Goal: Feedback & Contribution: Contribute content

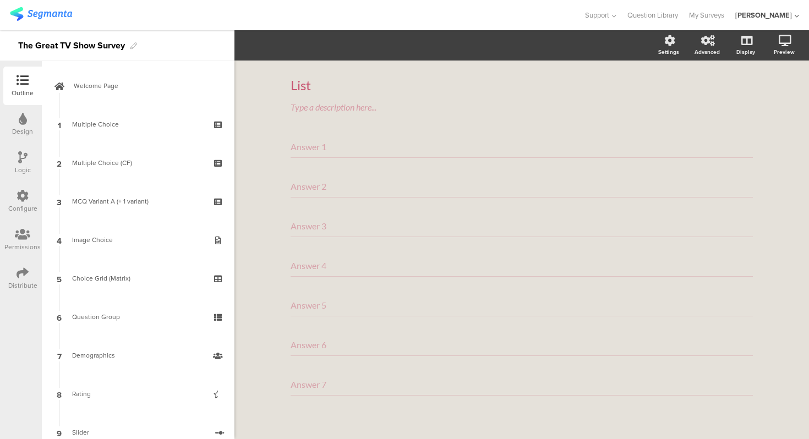
scroll to position [445, 0]
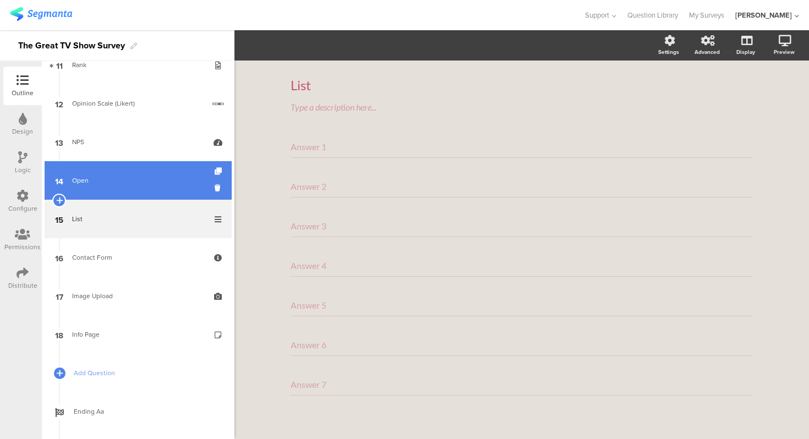
click at [124, 174] on link "14 Open" at bounding box center [138, 180] width 187 height 39
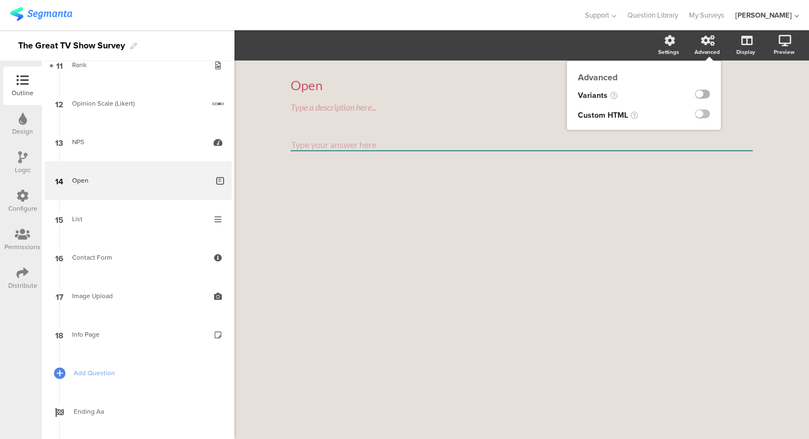
click at [705, 96] on label at bounding box center [702, 94] width 15 height 9
click at [0, 0] on input "checkbox" at bounding box center [0, 0] width 0 height 0
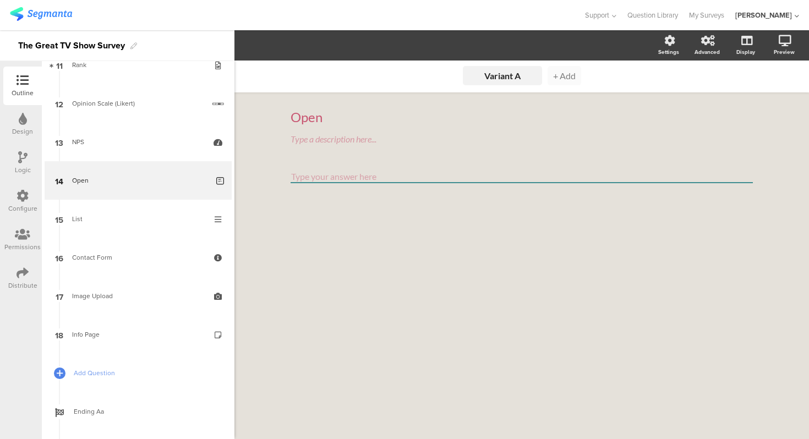
click at [564, 75] on span "+ Add" at bounding box center [564, 75] width 23 height 10
click at [461, 72] on div "Variant A" at bounding box center [460, 75] width 55 height 10
click at [400, 181] on textarea at bounding box center [522, 177] width 462 height 13
click at [543, 79] on div "Variant B" at bounding box center [544, 75] width 55 height 10
click at [461, 68] on li "Variant A Variant A Variant A" at bounding box center [460, 75] width 79 height 19
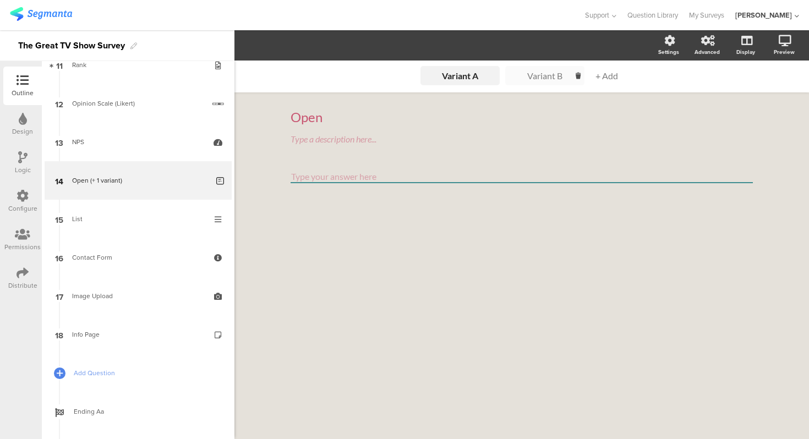
click at [526, 68] on li "Variant B Variant B Variant B" at bounding box center [544, 75] width 79 height 19
click at [450, 115] on div "Type your question here..." at bounding box center [522, 117] width 462 height 17
click at [458, 83] on li "Variant A Variant A Variant A Variant A" at bounding box center [460, 75] width 79 height 19
click at [436, 118] on div "Open" at bounding box center [522, 117] width 462 height 17
click at [348, 246] on div "Variant A Variant A Variant A Variant A Variant A Variant B Variant B Variant B…" at bounding box center [522, 250] width 575 height 379
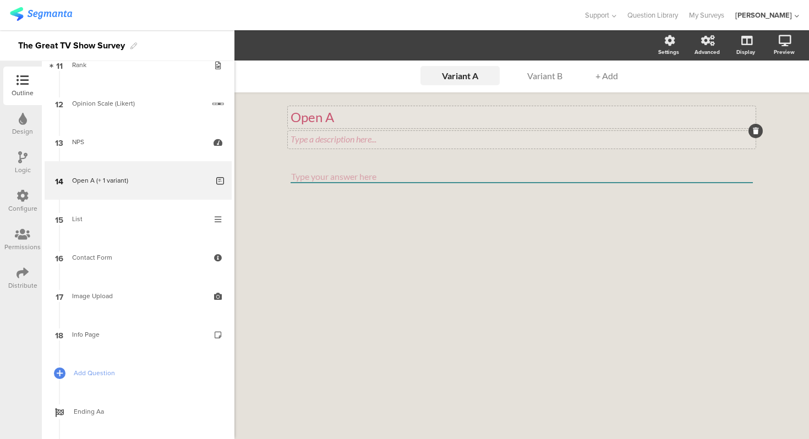
click at [363, 143] on div "Type a description here..." at bounding box center [522, 139] width 462 height 10
click at [546, 65] on ul "Variant A Variant A Variant A Variant A Variant A Variant B Variant B Variant B…" at bounding box center [522, 76] width 209 height 30
click at [544, 79] on div "Variant B" at bounding box center [544, 75] width 55 height 10
click at [461, 138] on div "Type a description here..." at bounding box center [522, 139] width 462 height 10
click at [399, 177] on textarea at bounding box center [522, 177] width 462 height 13
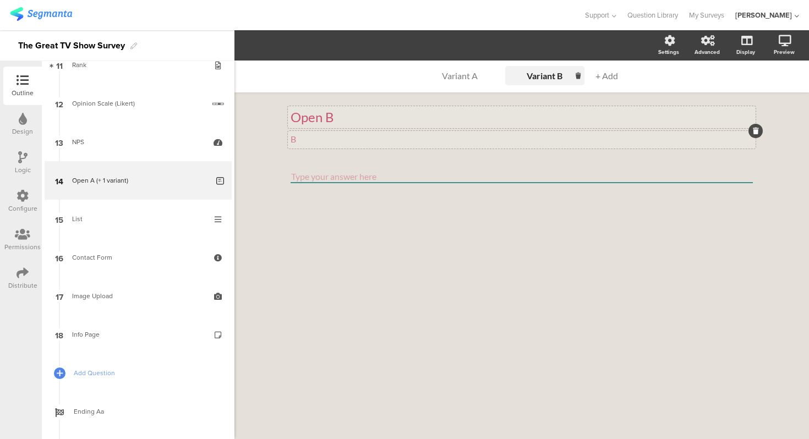
click at [356, 175] on textarea at bounding box center [522, 177] width 462 height 13
click at [494, 175] on textarea at bounding box center [522, 177] width 462 height 13
click at [474, 81] on li "Variant A Variant A Variant A Variant A Variant A" at bounding box center [460, 75] width 79 height 19
click at [341, 178] on textarea at bounding box center [522, 177] width 462 height 13
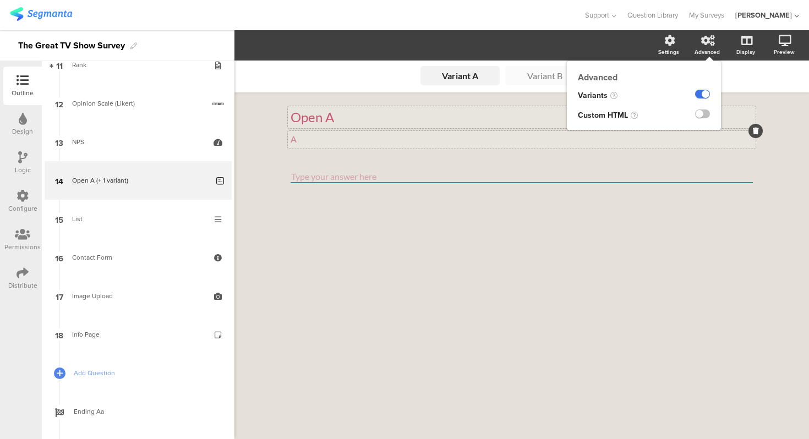
click at [702, 91] on label at bounding box center [702, 94] width 15 height 9
click at [0, 0] on input "checkbox" at bounding box center [0, 0] width 0 height 0
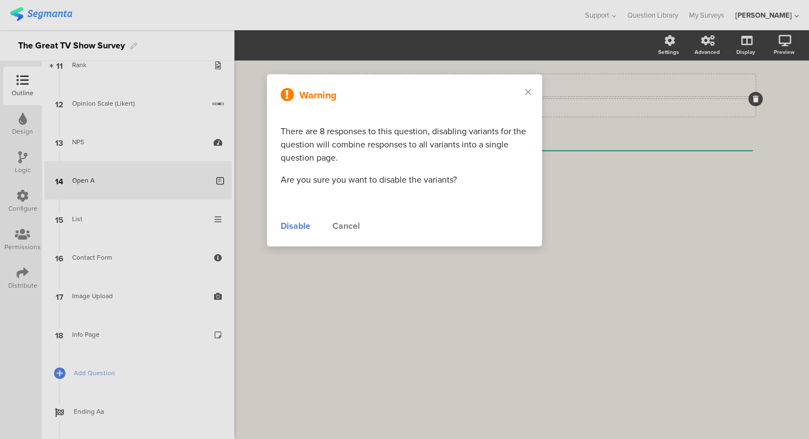
click at [294, 224] on div "Disable" at bounding box center [296, 226] width 30 height 13
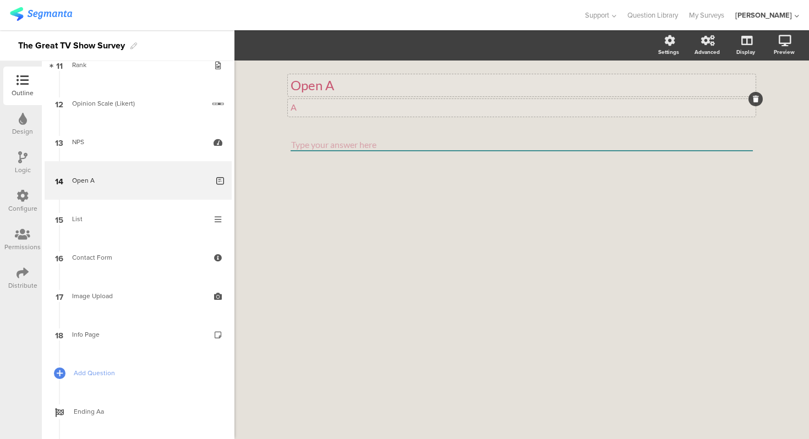
click at [329, 108] on p "A" at bounding box center [522, 107] width 462 height 10
click at [263, 119] on div "Open A Open A Type a description here..." at bounding box center [522, 250] width 575 height 379
click at [359, 89] on p "Open A" at bounding box center [522, 85] width 462 height 17
click at [269, 123] on div "Open Open Open Type a description here..." at bounding box center [522, 250] width 575 height 379
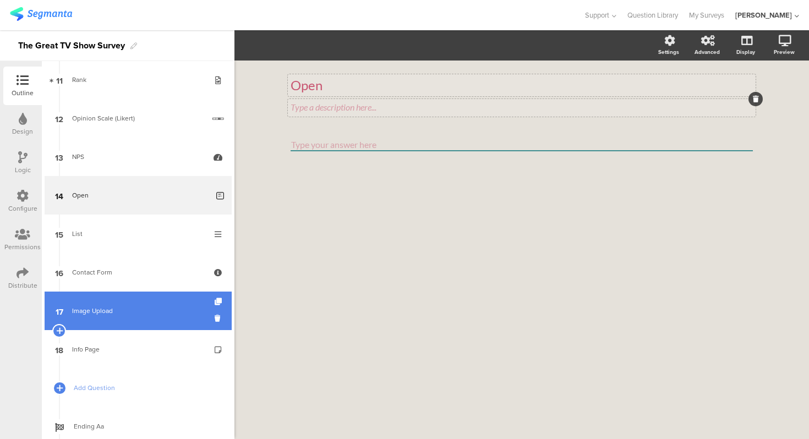
scroll to position [428, 0]
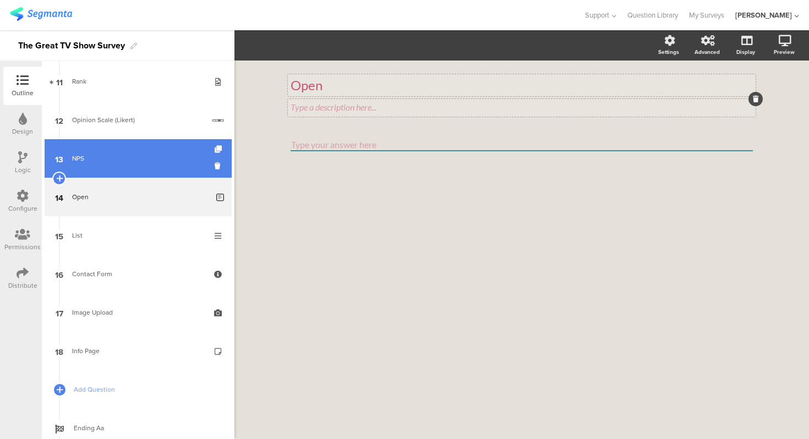
click at [114, 175] on link "13 NPS" at bounding box center [138, 158] width 187 height 39
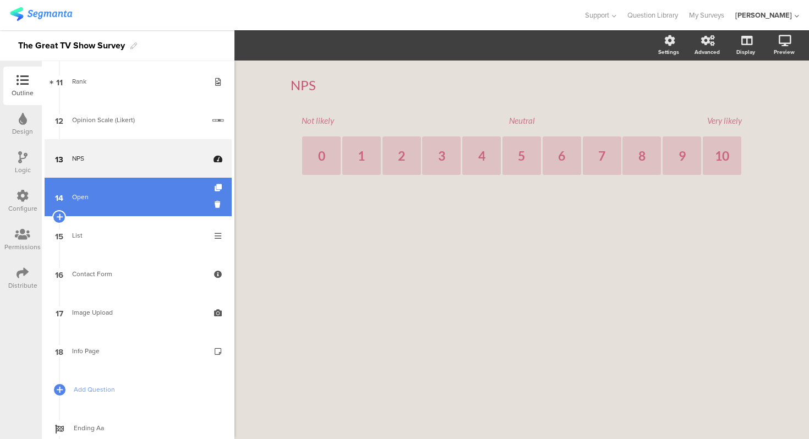
click at [116, 212] on link "14 Open" at bounding box center [138, 197] width 187 height 39
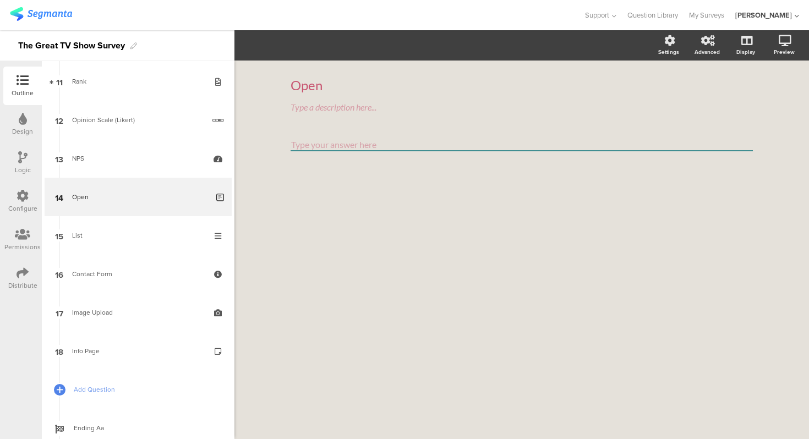
click at [270, 158] on div "Open Open Type a description here..." at bounding box center [522, 250] width 575 height 379
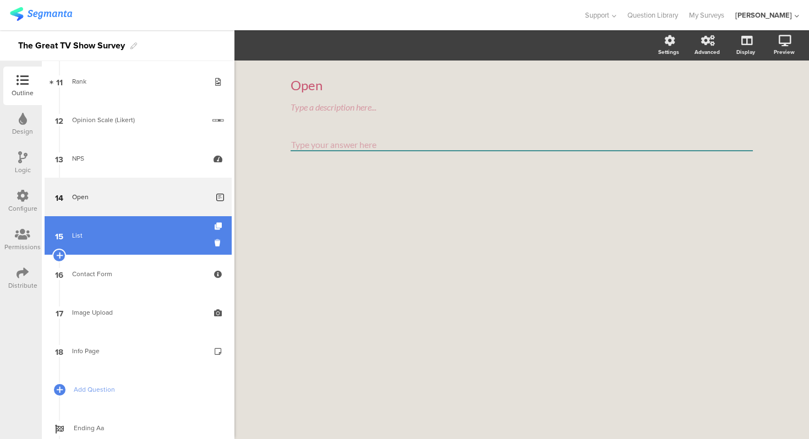
click at [130, 238] on div "List" at bounding box center [138, 235] width 132 height 11
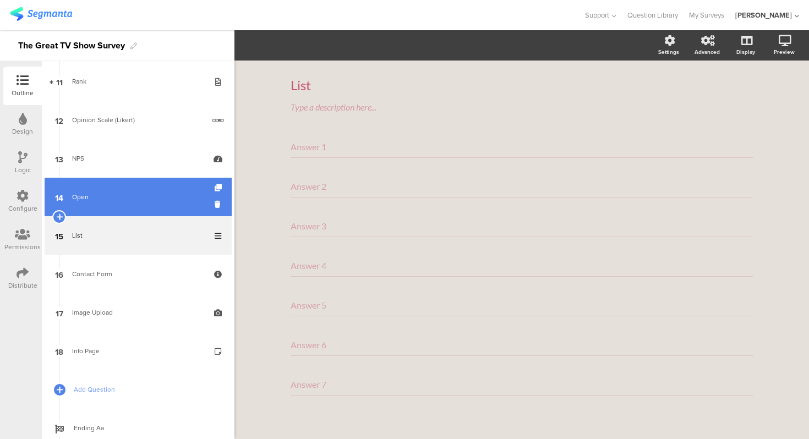
click at [121, 206] on link "14 Open" at bounding box center [138, 197] width 187 height 39
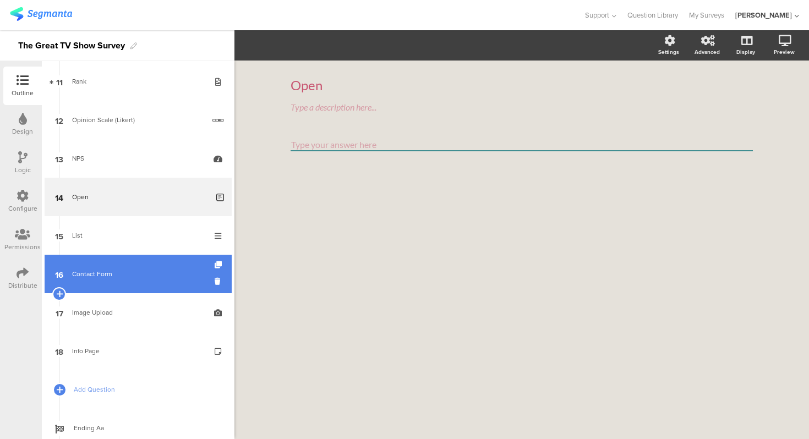
click at [127, 262] on link "16 Contact Form" at bounding box center [138, 274] width 187 height 39
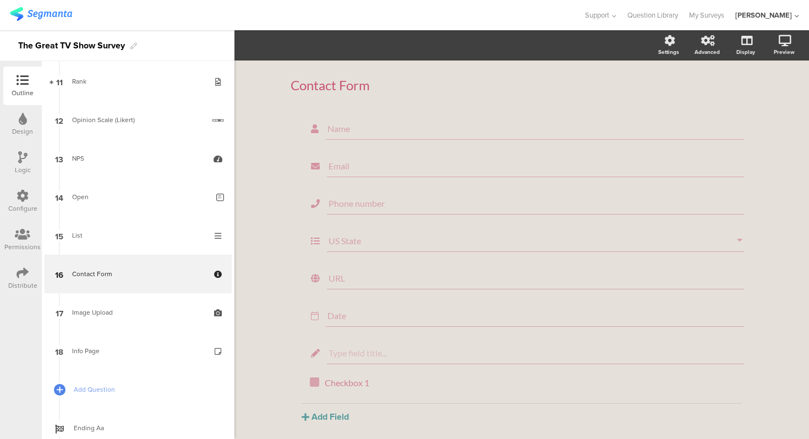
scroll to position [44, 0]
click at [341, 376] on button "Add Field" at bounding box center [325, 375] width 47 height 13
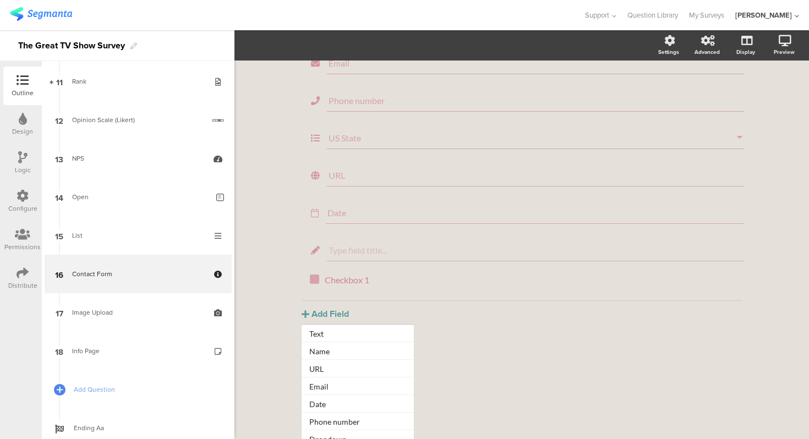
scroll to position [123, 0]
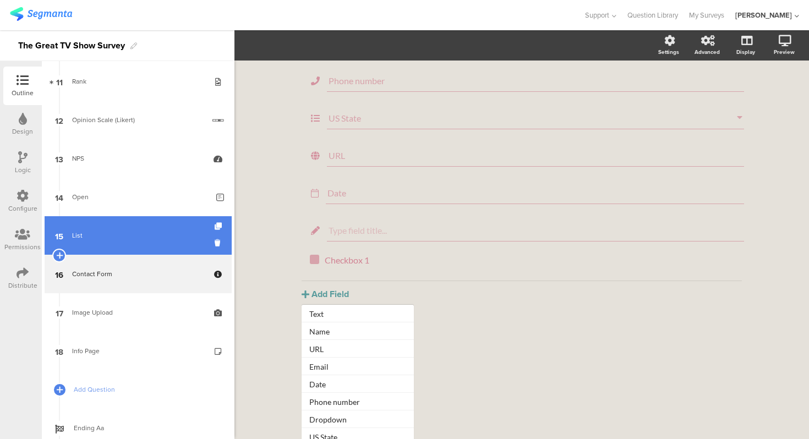
click at [153, 243] on link "15 List" at bounding box center [138, 235] width 187 height 39
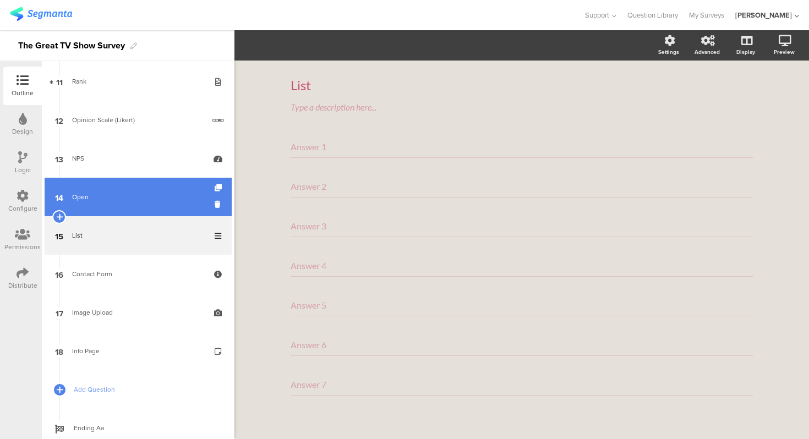
click at [152, 214] on link "14 Open" at bounding box center [138, 197] width 187 height 39
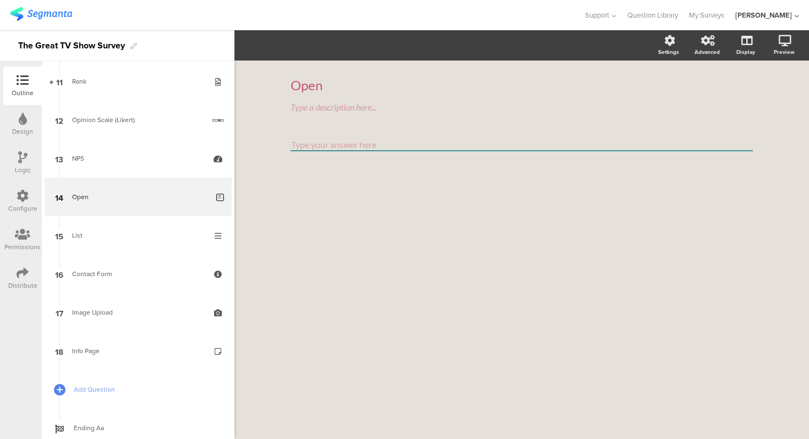
click at [278, 196] on div "Open Open Type a description here..." at bounding box center [522, 250] width 575 height 379
click at [324, 141] on textarea at bounding box center [522, 145] width 462 height 13
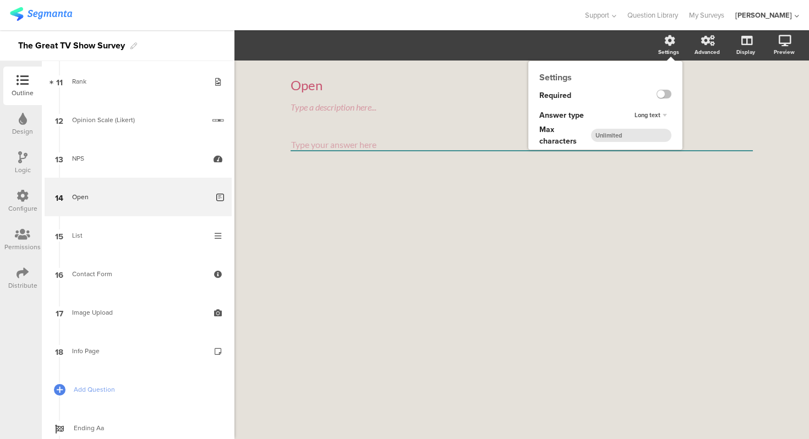
click at [663, 115] on div "Long text" at bounding box center [650, 115] width 41 height 13
click at [663, 115] on div "Long text" at bounding box center [663, 115] width 15 height 7
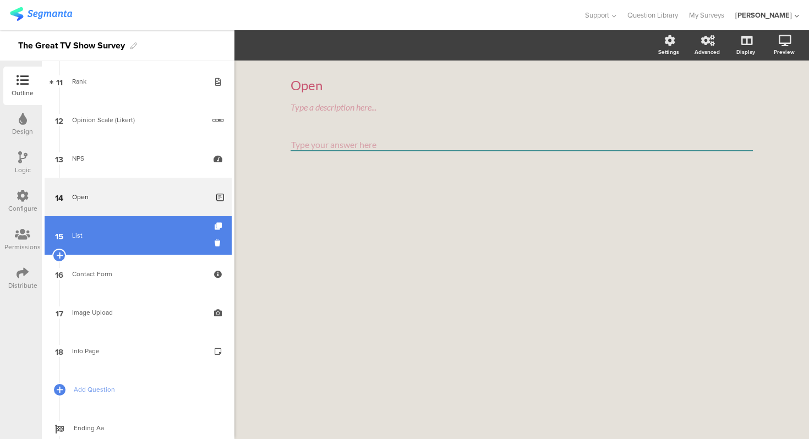
click at [152, 246] on link "15 List" at bounding box center [138, 235] width 187 height 39
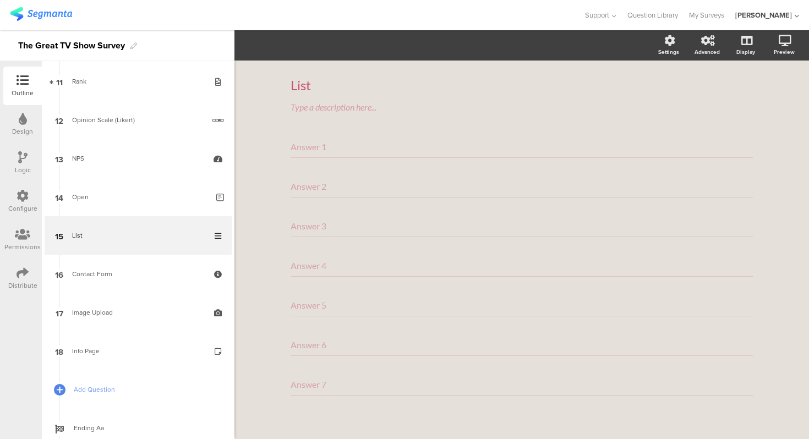
click at [316, 145] on input "Answer 1" at bounding box center [309, 146] width 37 height 10
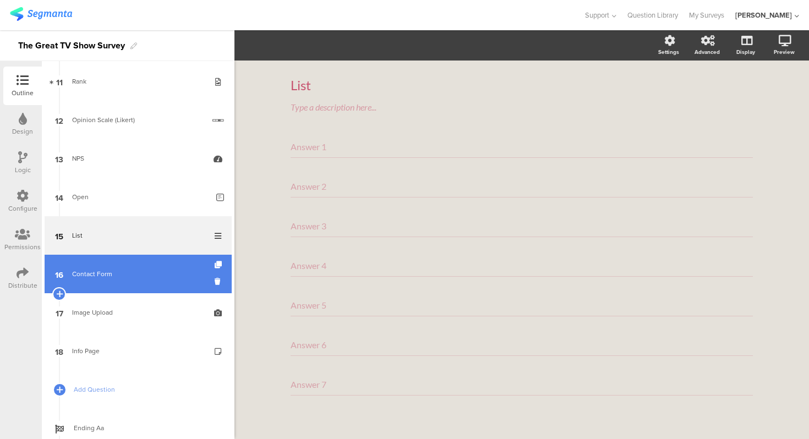
click at [182, 286] on link "16 Contact Form" at bounding box center [138, 274] width 187 height 39
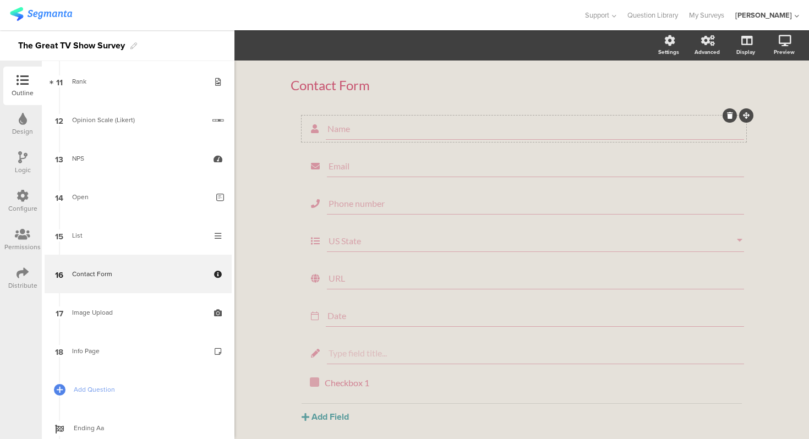
click at [368, 119] on div "Name" at bounding box center [535, 129] width 418 height 22
click at [379, 129] on input "Name" at bounding box center [535, 128] width 415 height 10
click at [264, 135] on div "Contact Form Contact Form Name Email Phone number US State URL Date" at bounding box center [522, 271] width 575 height 421
click at [329, 378] on button "Add Field" at bounding box center [325, 375] width 47 height 13
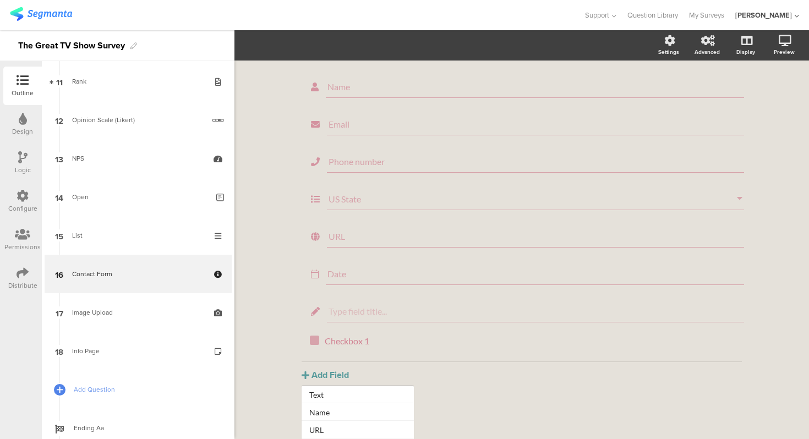
click at [287, 351] on div "Contact Form Contact Form Name Email Phone number US State URL Date" at bounding box center [522, 229] width 484 height 421
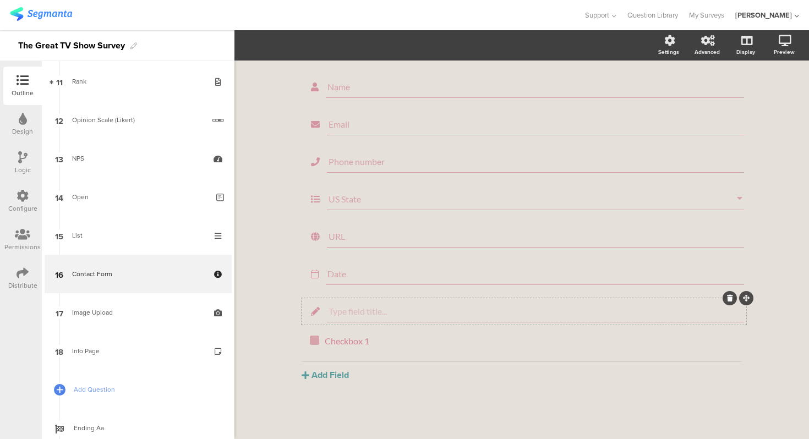
click at [368, 315] on input "text" at bounding box center [536, 311] width 414 height 10
click at [393, 272] on input "Date" at bounding box center [535, 274] width 415 height 10
click at [361, 242] on div "URL" at bounding box center [535, 237] width 417 height 22
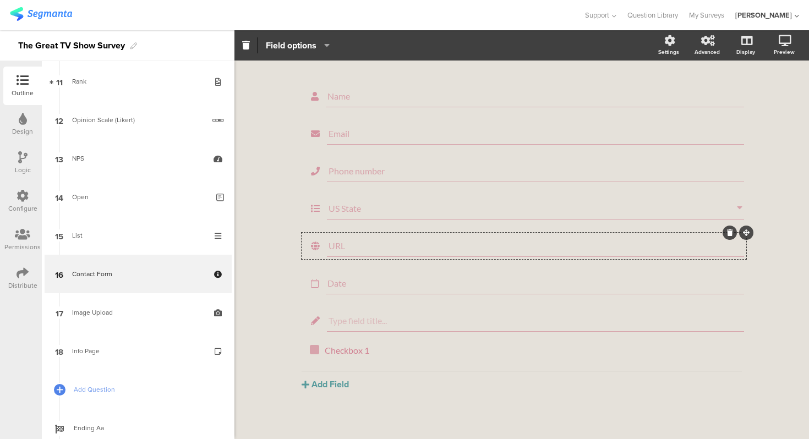
scroll to position [29, 0]
click at [365, 218] on div "US State" at bounding box center [535, 212] width 417 height 22
click at [373, 181] on div "Phone number" at bounding box center [535, 174] width 417 height 22
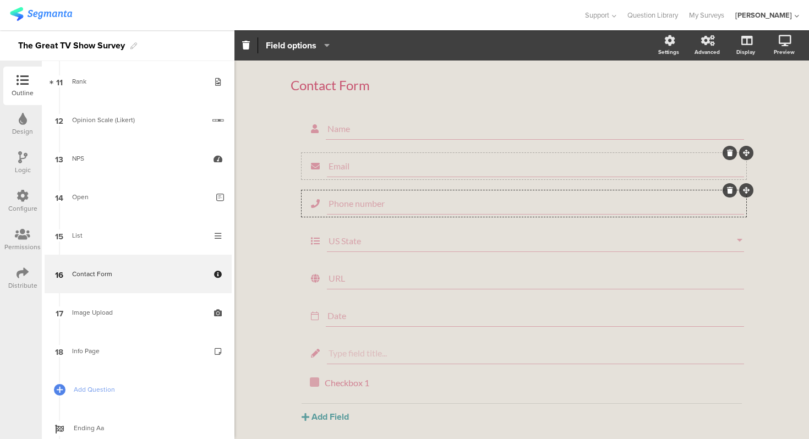
click at [373, 167] on input "Email" at bounding box center [536, 166] width 414 height 10
click at [374, 132] on input "Name" at bounding box center [535, 128] width 415 height 10
click at [268, 132] on div "Contact Form Contact Form Name Email Phone number US State URL Date" at bounding box center [522, 271] width 575 height 421
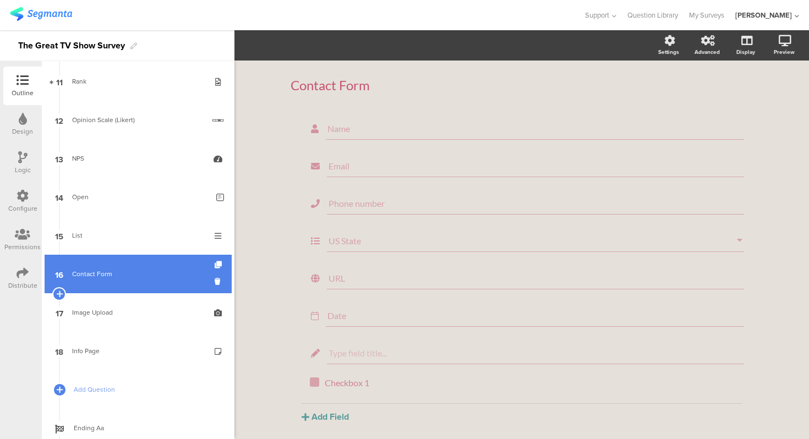
click at [152, 266] on link "16 Contact Form" at bounding box center [138, 274] width 187 height 39
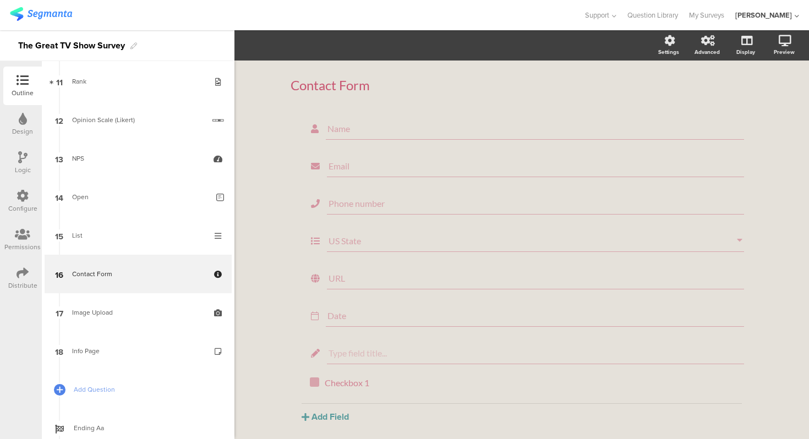
click at [284, 143] on div "Contact Form Contact Form Name Email Phone number US State URL Date" at bounding box center [522, 271] width 484 height 421
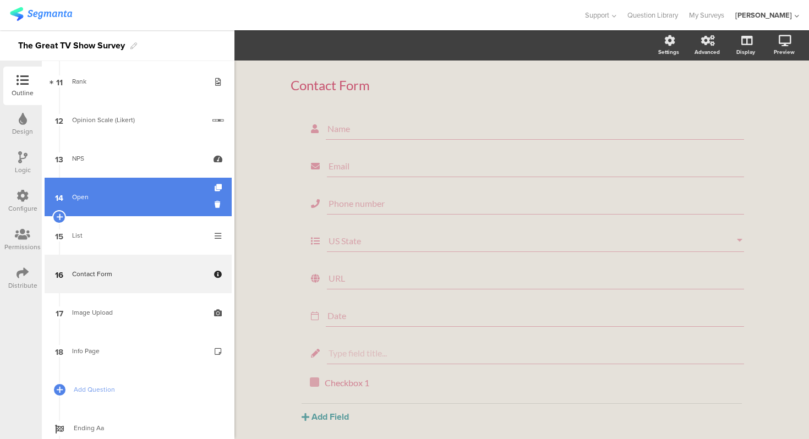
click at [137, 212] on link "14 Open" at bounding box center [138, 197] width 187 height 39
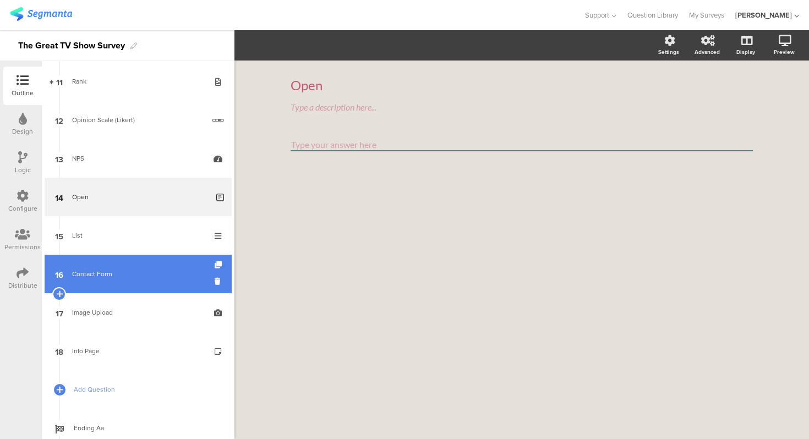
click at [133, 268] on link "16 Contact Form" at bounding box center [138, 274] width 187 height 39
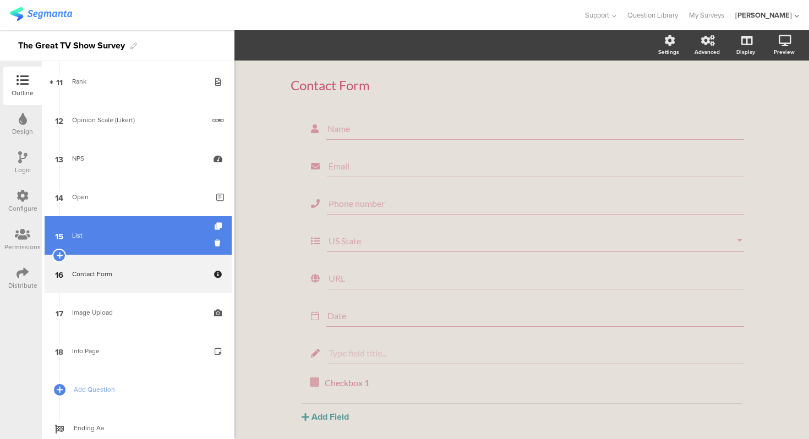
click at [132, 237] on div "List" at bounding box center [138, 235] width 132 height 11
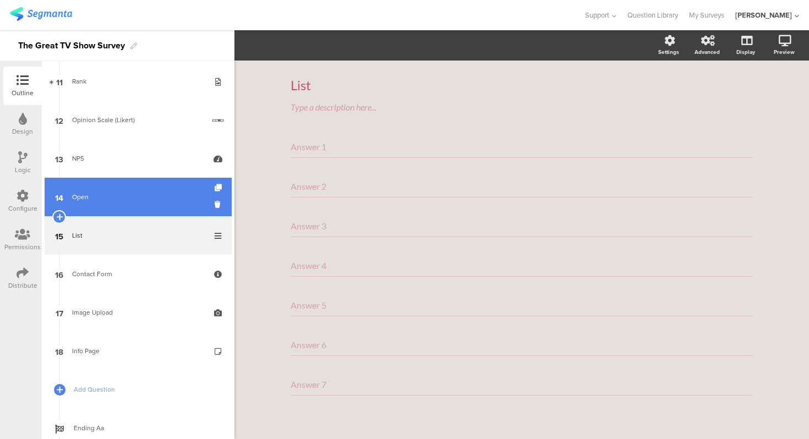
click at [131, 211] on link "14 Open" at bounding box center [138, 197] width 187 height 39
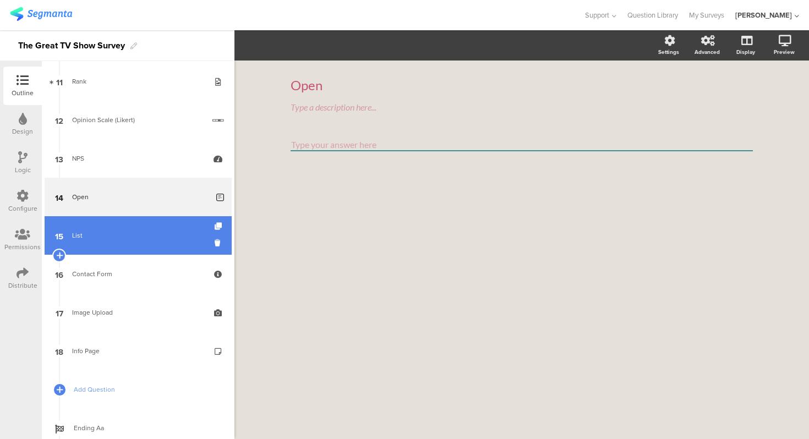
click at [136, 233] on div "List" at bounding box center [138, 235] width 132 height 11
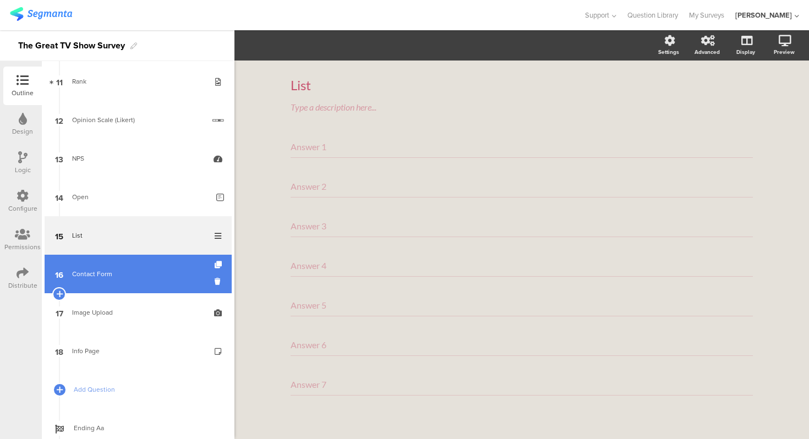
click at [137, 264] on link "16 Contact Form" at bounding box center [138, 274] width 187 height 39
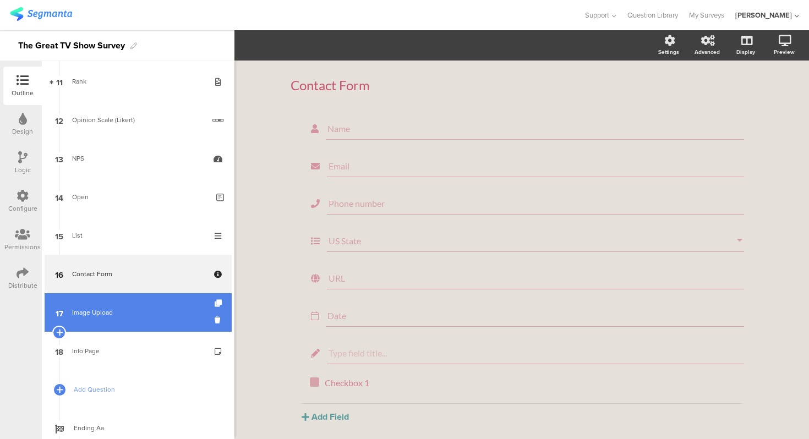
click at [157, 312] on div "Image Upload" at bounding box center [138, 312] width 132 height 11
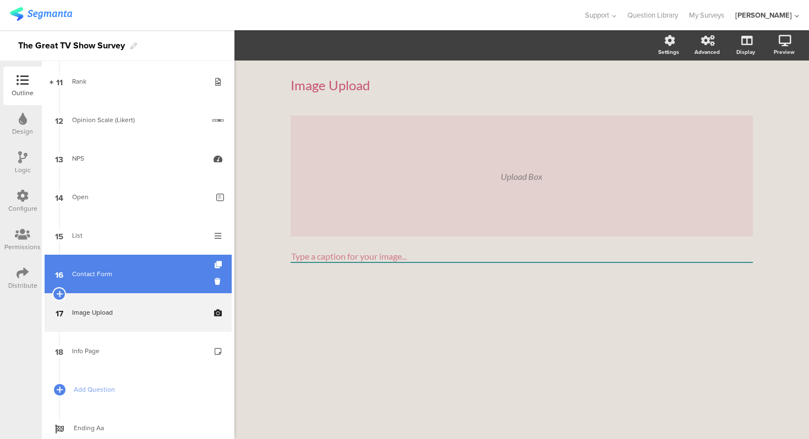
click at [141, 279] on div "Contact Form" at bounding box center [138, 274] width 132 height 11
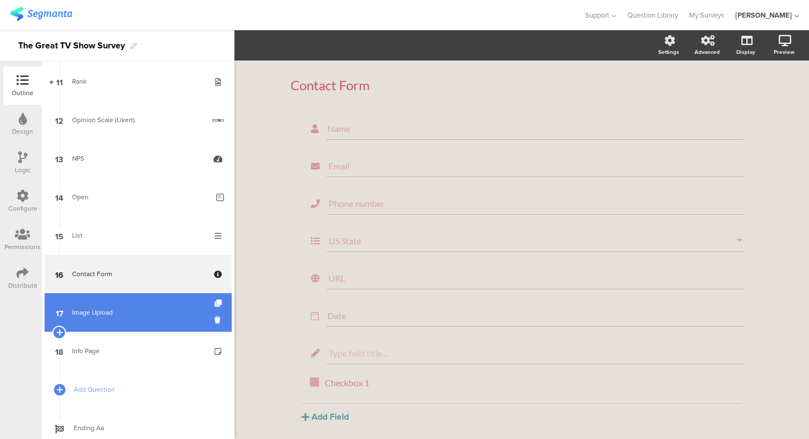
click at [140, 311] on div "Image Upload" at bounding box center [138, 312] width 132 height 11
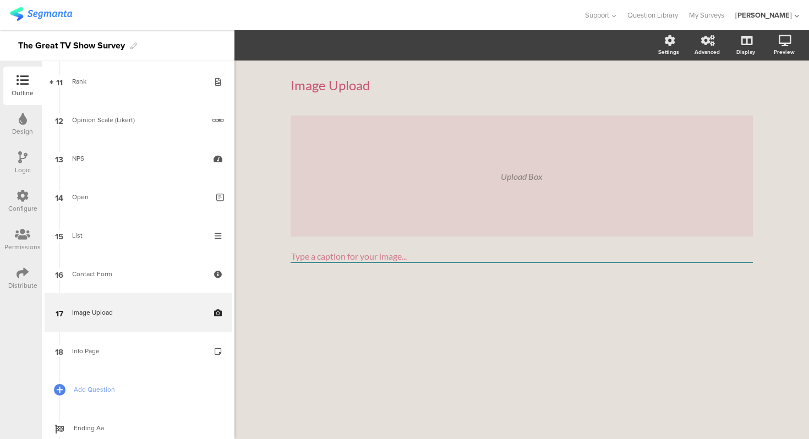
click at [348, 209] on div "Upload Box" at bounding box center [522, 176] width 462 height 121
click at [528, 182] on div "Upload Box" at bounding box center [522, 176] width 462 height 121
click at [750, 97] on icon at bounding box center [745, 98] width 12 height 10
click at [269, 155] on div "Image Upload Image Upload Upload Box Type a caption for your image..." at bounding box center [522, 250] width 575 height 379
click at [324, 258] on input "Type a caption for your image..." at bounding box center [522, 256] width 462 height 13
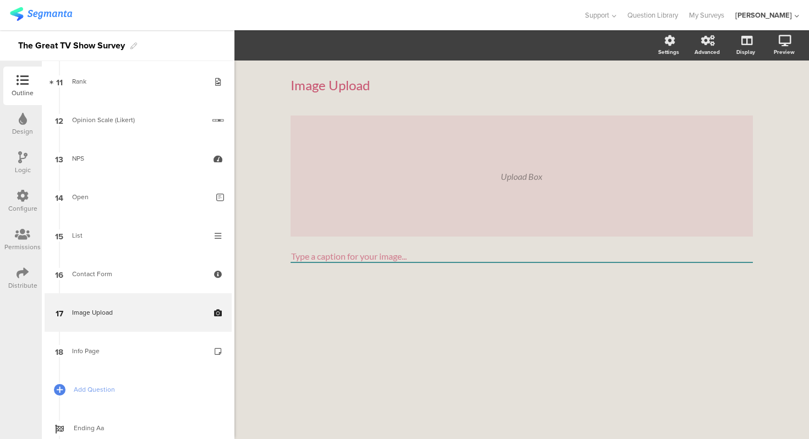
click at [324, 258] on input "Type a caption for your image..." at bounding box center [522, 256] width 462 height 13
click at [254, 218] on div "Image Upload Image Upload Upload Box Type a caption for your image..." at bounding box center [522, 250] width 575 height 379
click at [343, 176] on div "Upload Box" at bounding box center [522, 176] width 462 height 121
click at [742, 98] on icon at bounding box center [745, 98] width 12 height 10
click at [335, 257] on input "Type a caption for your image..." at bounding box center [522, 256] width 462 height 13
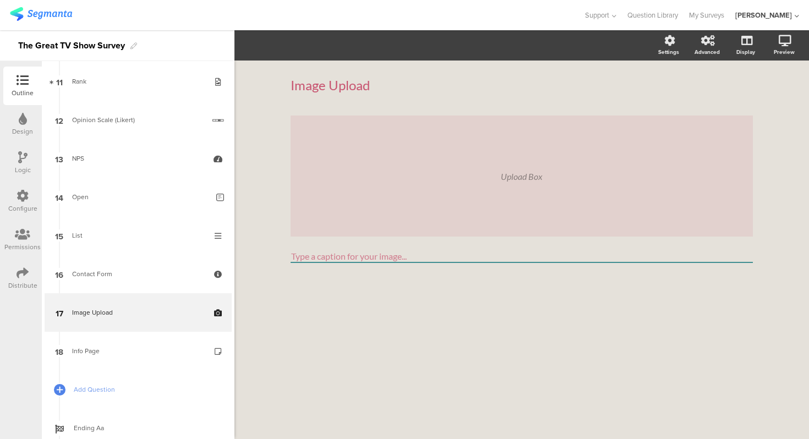
click at [337, 256] on input "Type a caption for your image..." at bounding box center [522, 256] width 462 height 13
type input "Type a captiiiion for your image..."
click at [250, 241] on div "Image Upload Image Upload Upload Box Type a captiiiion for your image..." at bounding box center [522, 250] width 575 height 379
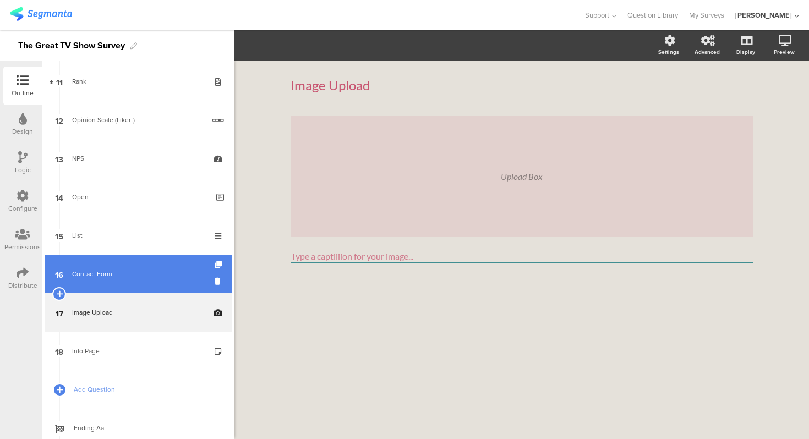
click at [126, 284] on link "16 Contact Form" at bounding box center [138, 274] width 187 height 39
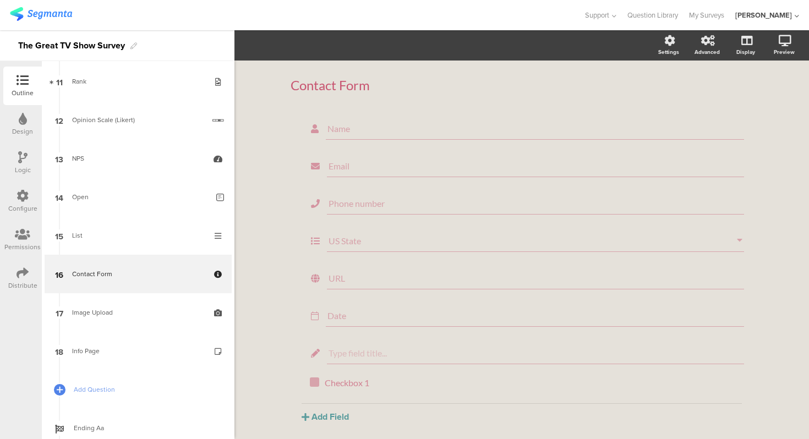
click at [289, 166] on div "Contact Form Contact Form Name Email Phone number US State URL Date" at bounding box center [522, 271] width 484 height 421
click at [349, 378] on div "Checkbox 1 Checkbox 1" at bounding box center [530, 384] width 417 height 18
click at [282, 360] on div "Contact Form Contact Form Name Email Phone number US State URL Date" at bounding box center [522, 271] width 484 height 421
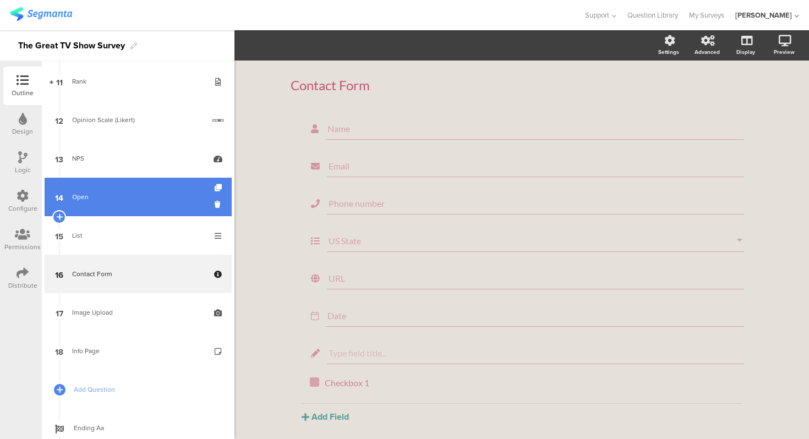
click at [158, 204] on link "14 Open" at bounding box center [138, 197] width 187 height 39
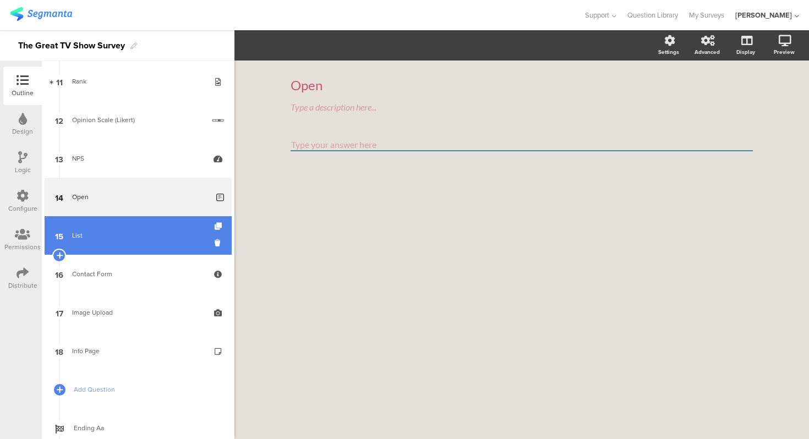
click at [155, 233] on div "List" at bounding box center [138, 235] width 132 height 11
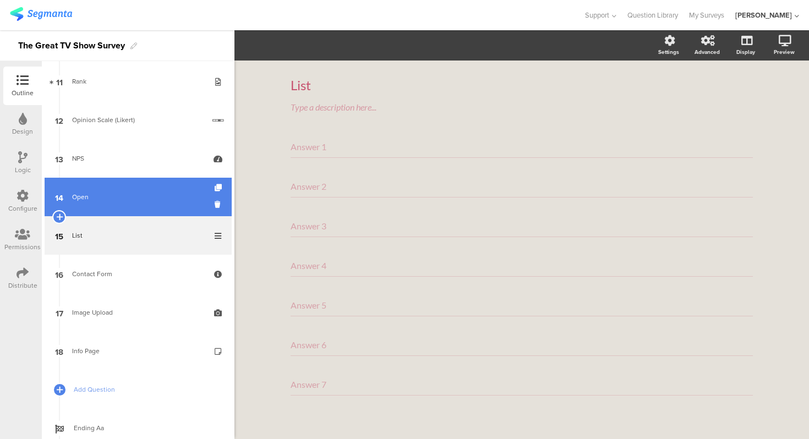
click at [153, 205] on link "14 Open" at bounding box center [138, 197] width 187 height 39
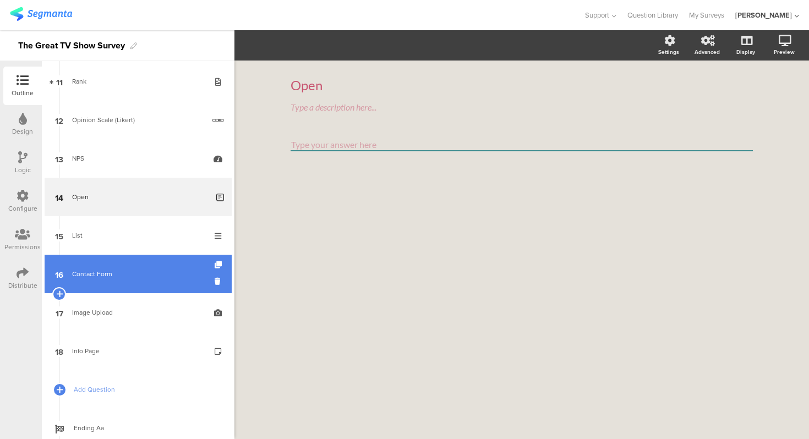
click at [143, 271] on div "Contact Form" at bounding box center [138, 274] width 132 height 11
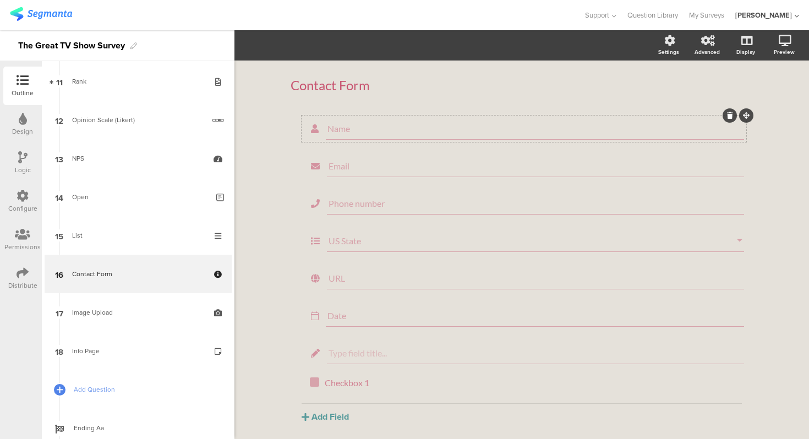
click at [355, 128] on input "Name" at bounding box center [535, 128] width 415 height 10
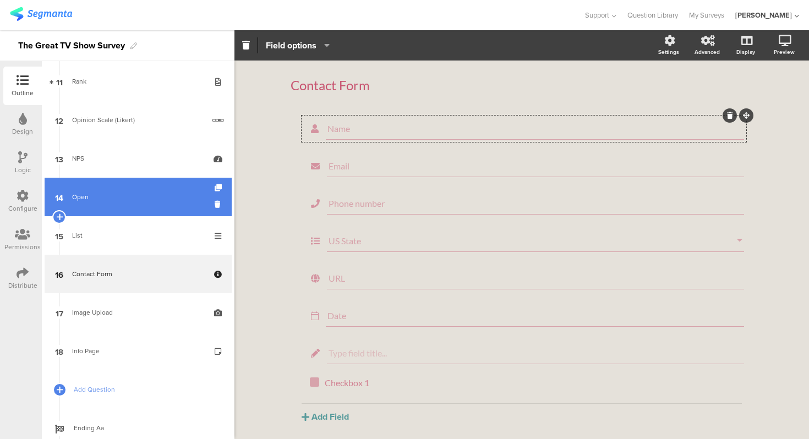
click at [146, 203] on link "14 Open" at bounding box center [138, 197] width 187 height 39
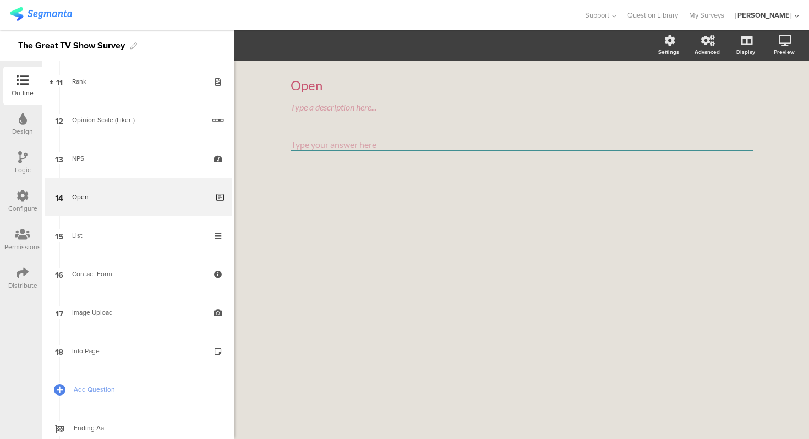
click at [381, 139] on textarea at bounding box center [522, 145] width 462 height 13
click at [375, 145] on textarea at bounding box center [522, 145] width 462 height 13
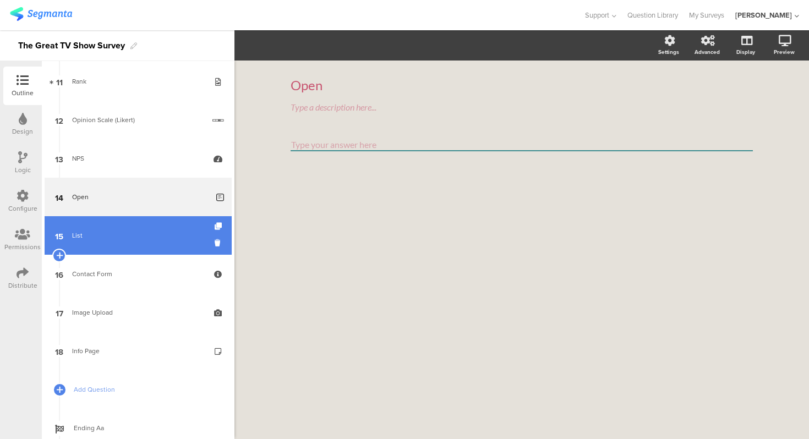
click at [134, 236] on div "List" at bounding box center [138, 235] width 132 height 11
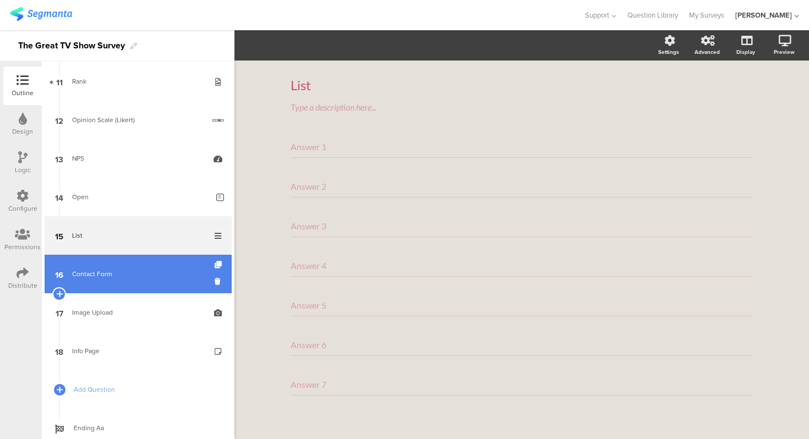
click at [133, 263] on link "16 Contact Form" at bounding box center [138, 274] width 187 height 39
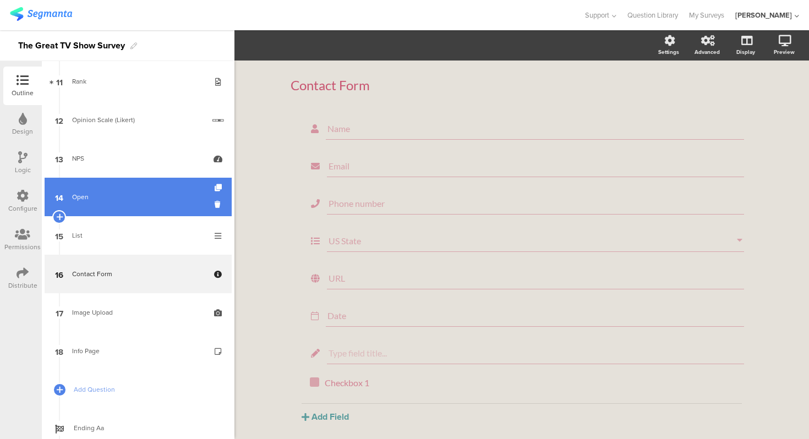
click at [133, 188] on link "14 Open" at bounding box center [138, 197] width 187 height 39
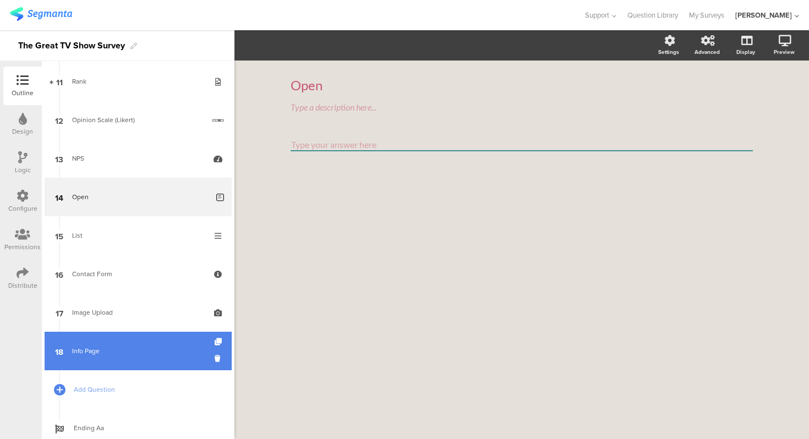
click at [152, 339] on link "18 Info Page" at bounding box center [138, 351] width 187 height 39
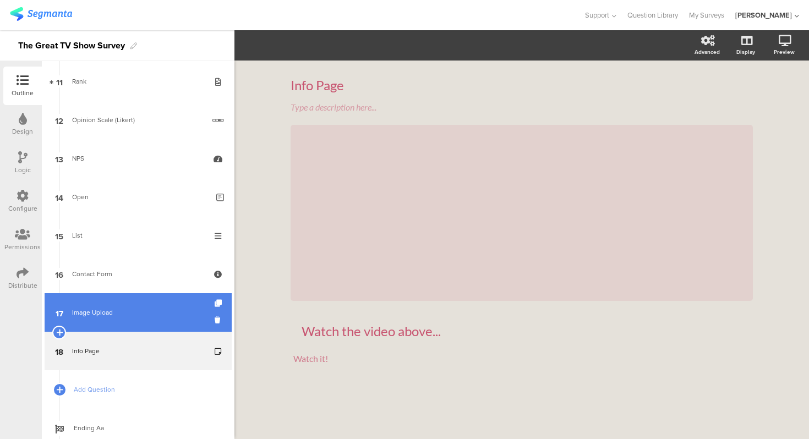
click at [152, 317] on div "Image Upload" at bounding box center [138, 312] width 132 height 11
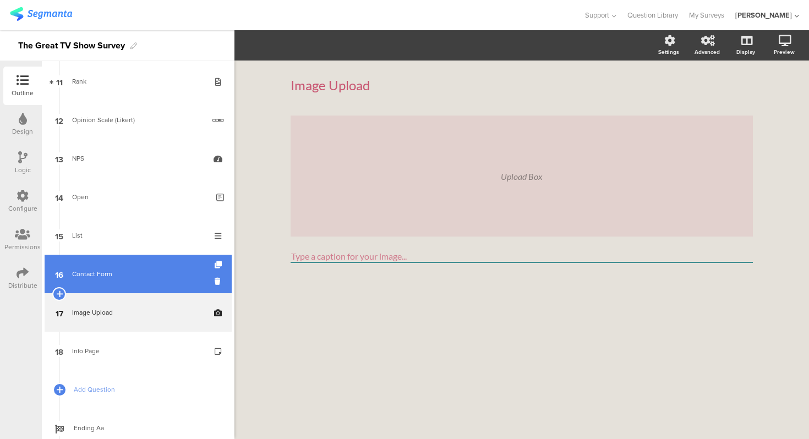
click at [158, 261] on link "16 Contact Form" at bounding box center [138, 274] width 187 height 39
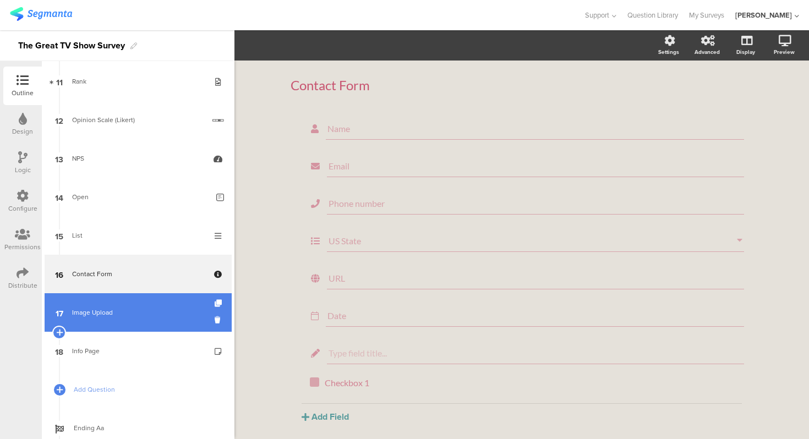
click at [140, 323] on link "17 Image Upload" at bounding box center [138, 312] width 187 height 39
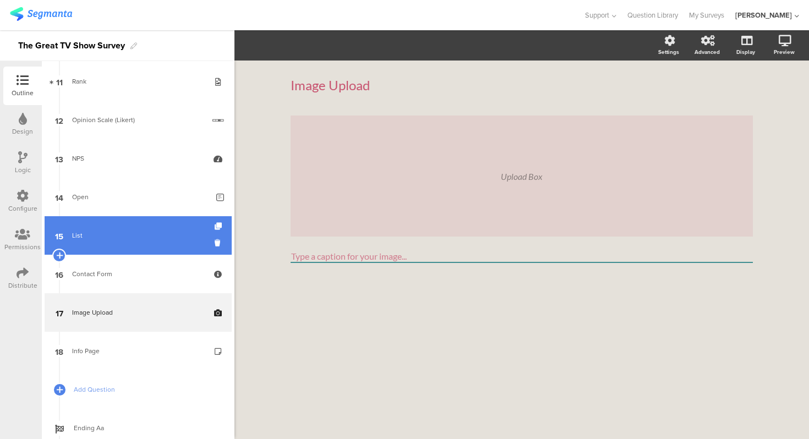
click at [183, 229] on link "15 List" at bounding box center [138, 235] width 187 height 39
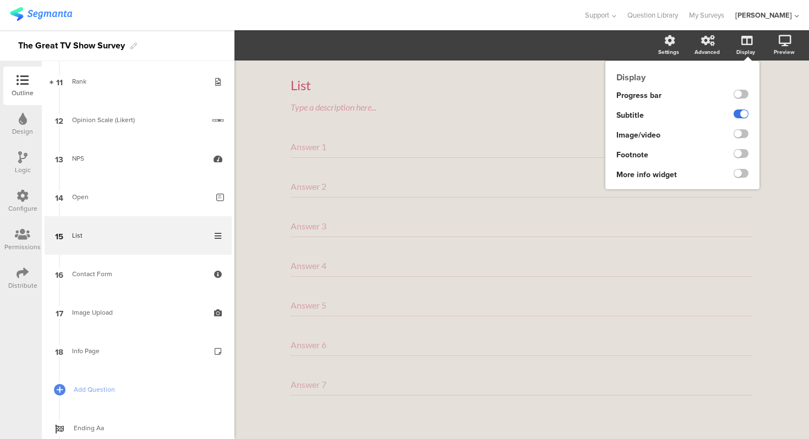
click at [738, 115] on label at bounding box center [741, 114] width 15 height 9
click at [0, 0] on input "checkbox" at bounding box center [0, 0] width 0 height 0
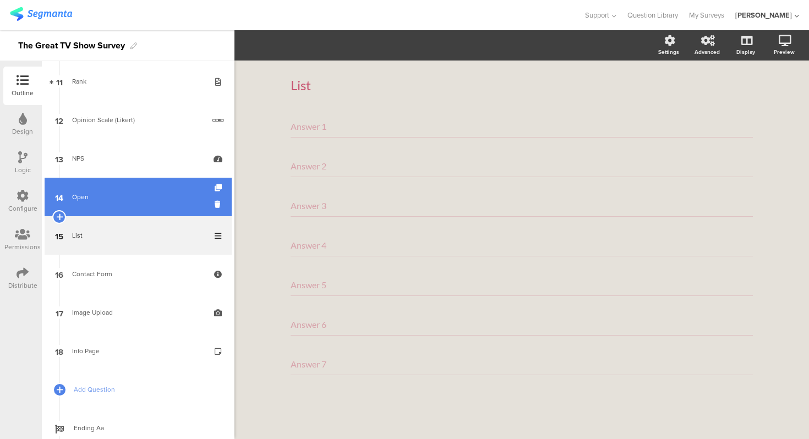
click at [164, 208] on link "14 Open" at bounding box center [138, 197] width 187 height 39
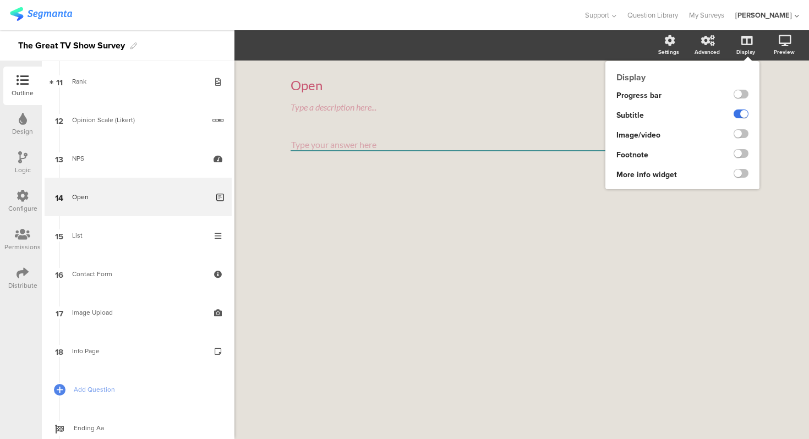
click at [739, 116] on label at bounding box center [741, 114] width 15 height 9
click at [0, 0] on input "checkbox" at bounding box center [0, 0] width 0 height 0
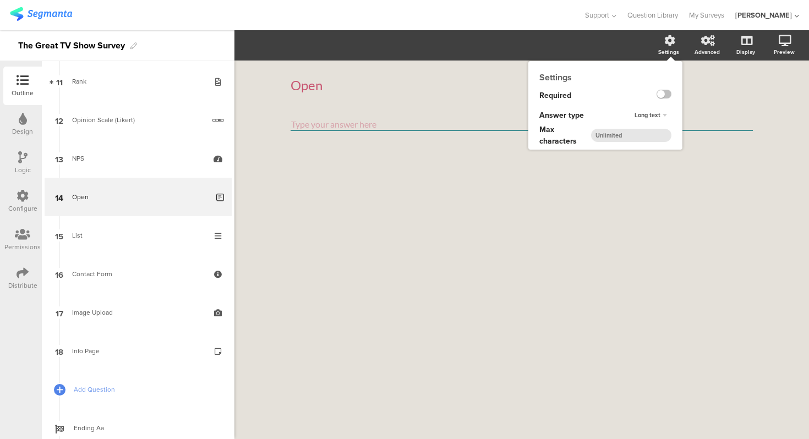
click at [662, 118] on div "Long text" at bounding box center [650, 115] width 41 height 13
click at [668, 106] on div "Long text Long text Short text Number" at bounding box center [657, 116] width 51 height 20
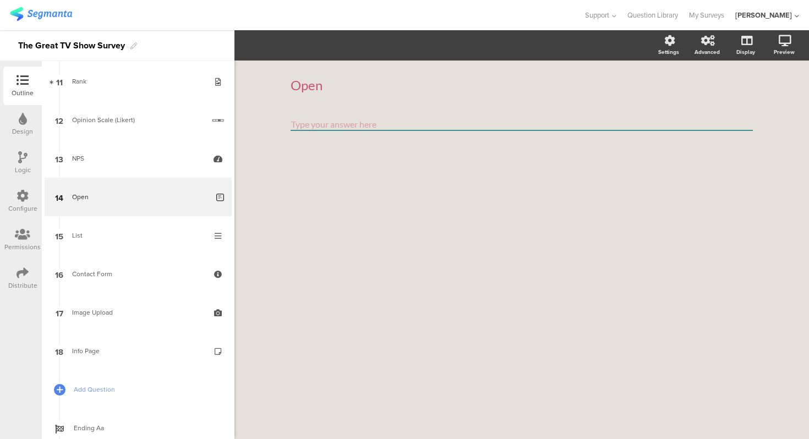
click at [766, 183] on div "Open Open" at bounding box center [522, 250] width 575 height 379
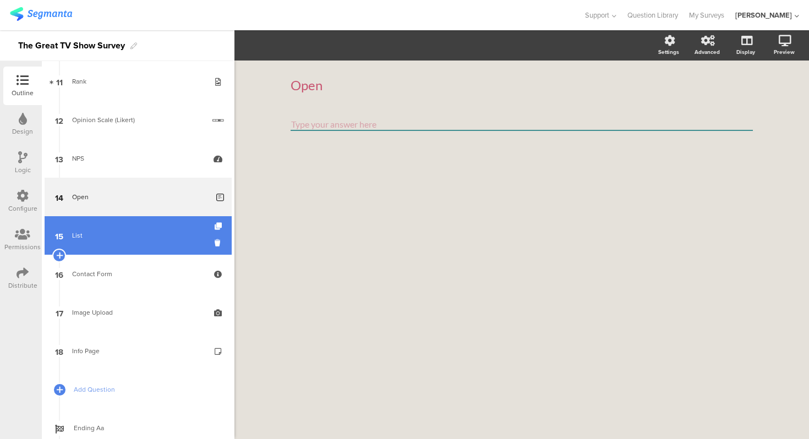
click at [152, 238] on div "List" at bounding box center [138, 235] width 132 height 11
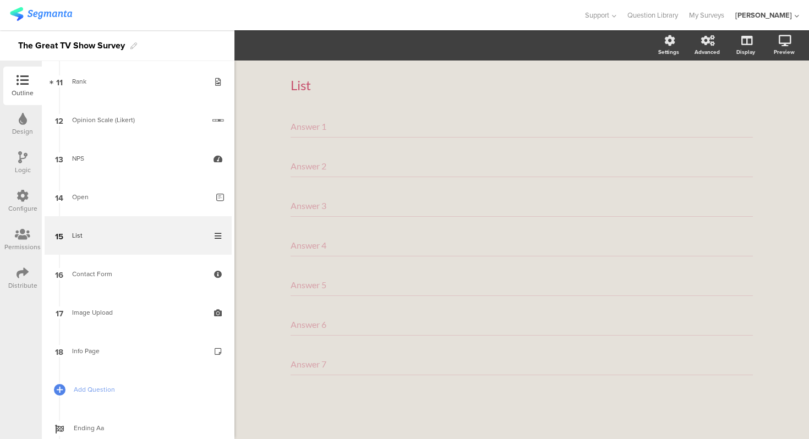
click at [395, 127] on div "Answer 1" at bounding box center [522, 127] width 462 height 22
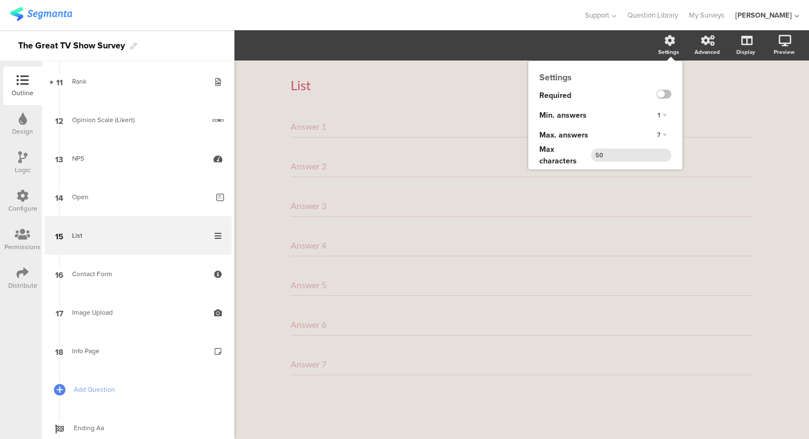
click at [675, 43] on icon at bounding box center [669, 40] width 11 height 11
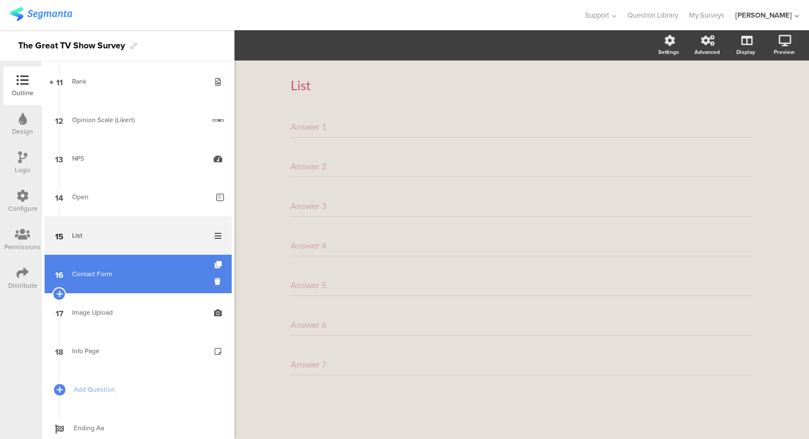
click at [152, 269] on div "Contact Form" at bounding box center [138, 274] width 132 height 11
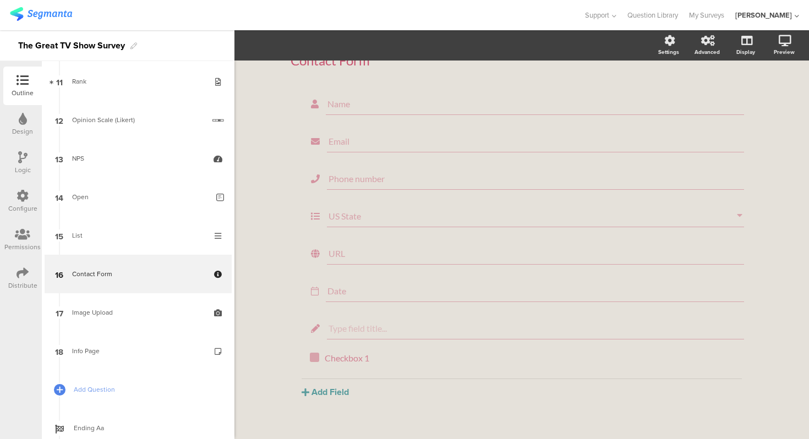
scroll to position [44, 0]
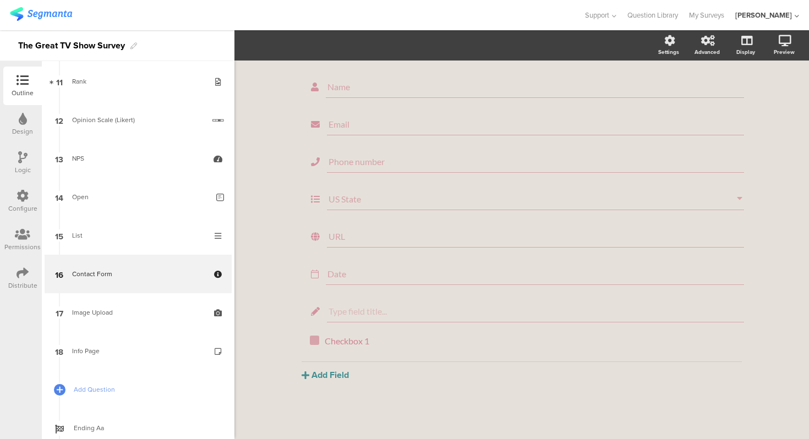
click at [340, 378] on button "Add Field" at bounding box center [325, 375] width 47 height 13
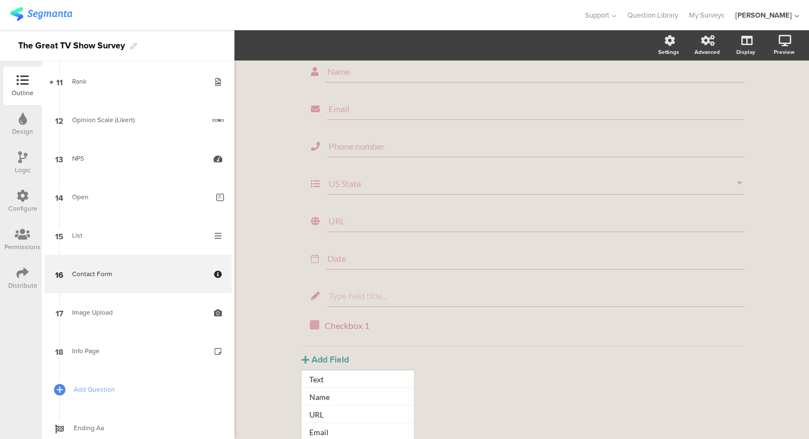
scroll to position [0, 0]
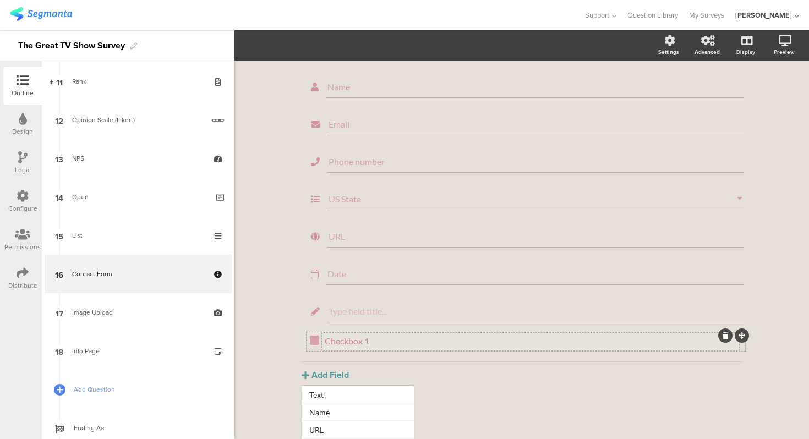
click at [566, 337] on div "Checkbox 1" at bounding box center [531, 341] width 412 height 10
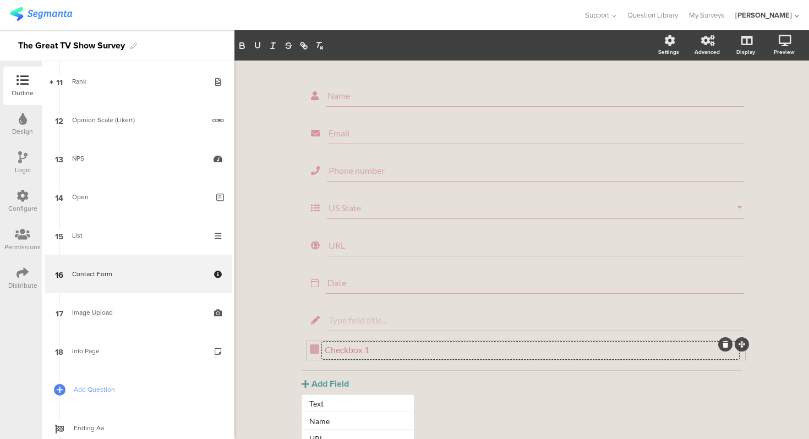
click at [318, 354] on div at bounding box center [314, 349] width 9 height 9
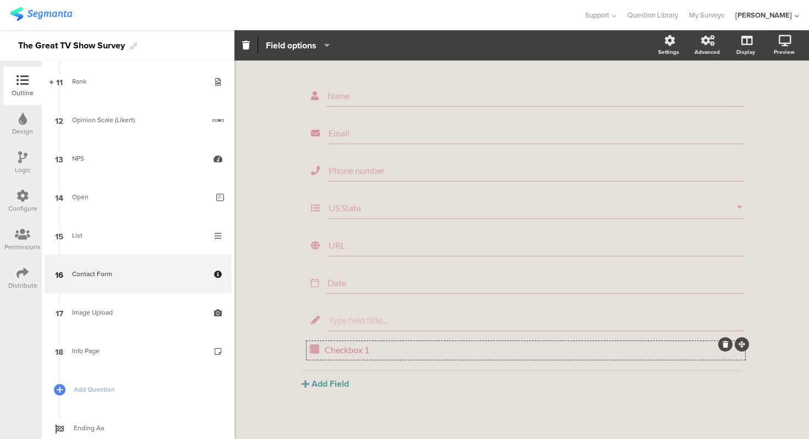
click at [323, 49] on icon "button" at bounding box center [324, 45] width 11 height 9
click at [282, 343] on div "Contact Form Contact Form Name Email Phone number US State URL Date" at bounding box center [522, 229] width 484 height 421
click at [339, 370] on button "Add Field" at bounding box center [325, 375] width 47 height 13
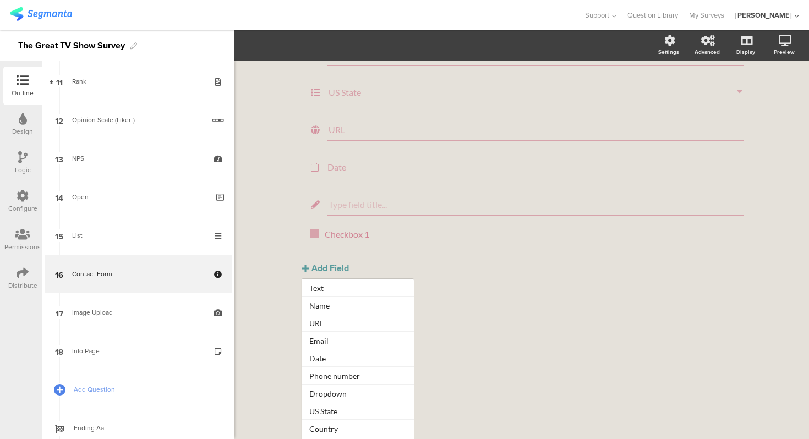
scroll to position [115, 0]
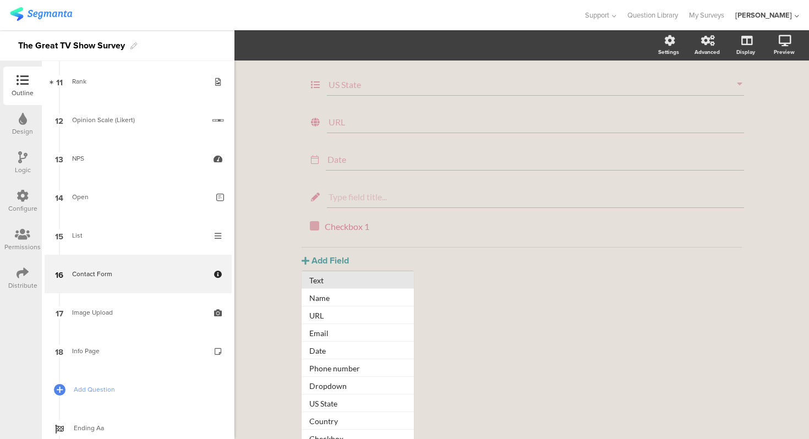
click at [350, 282] on button "Text" at bounding box center [358, 280] width 112 height 18
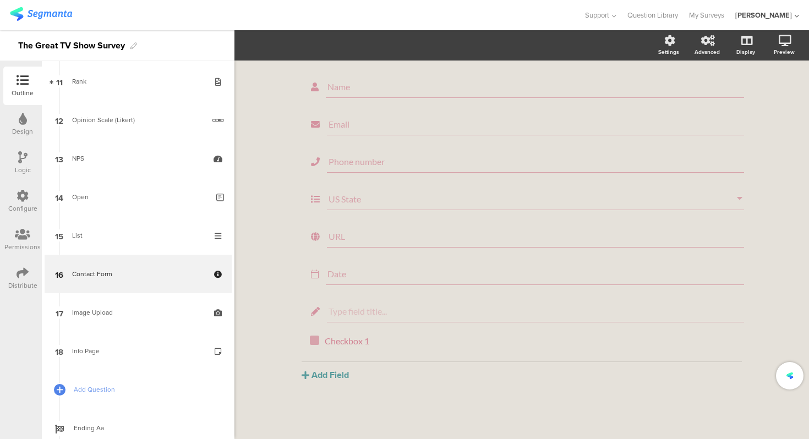
scroll to position [0, 0]
drag, startPoint x: 747, startPoint y: 335, endPoint x: 742, endPoint y: 72, distance: 263.7
click at [325, 417] on button "Add Field" at bounding box center [325, 410] width 47 height 13
drag, startPoint x: 746, startPoint y: 259, endPoint x: 745, endPoint y: 148, distance: 110.7
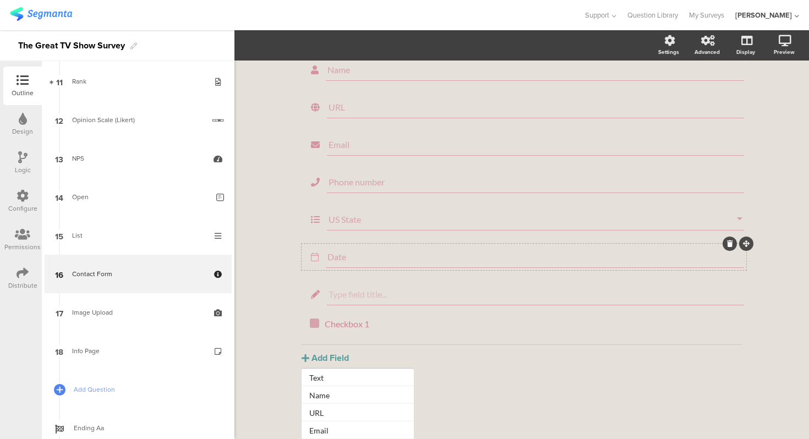
scroll to position [48, 0]
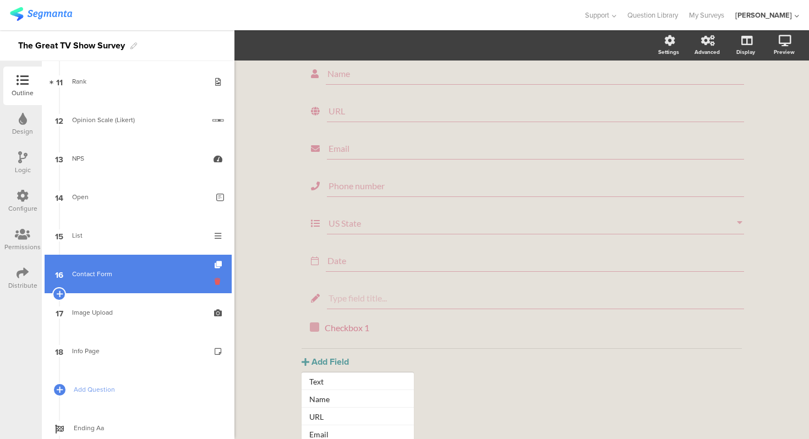
click at [216, 282] on icon at bounding box center [219, 281] width 9 height 10
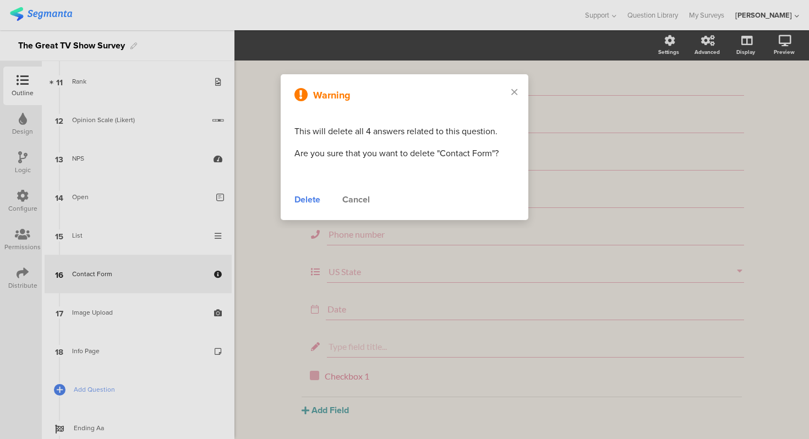
click at [312, 201] on div "Delete" at bounding box center [308, 199] width 26 height 13
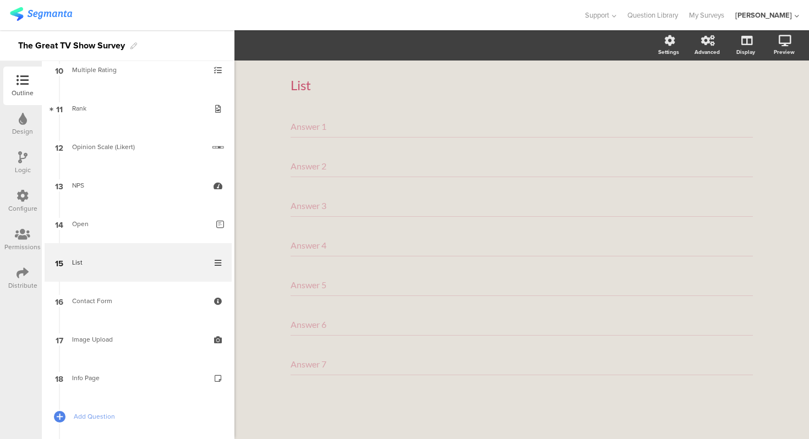
scroll to position [413, 0]
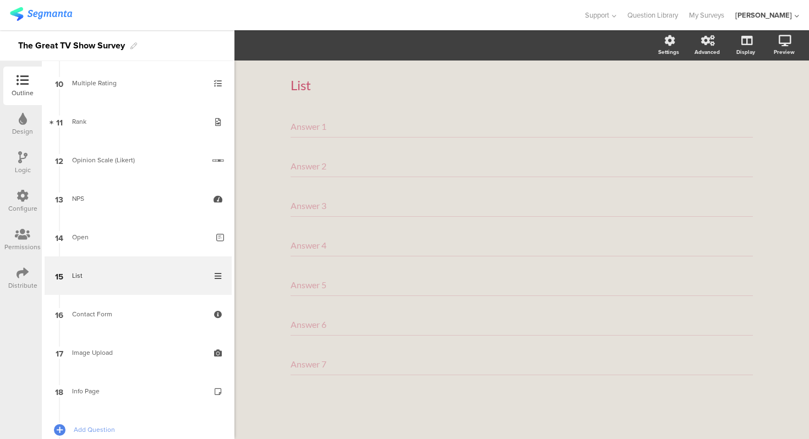
scroll to position [413, 0]
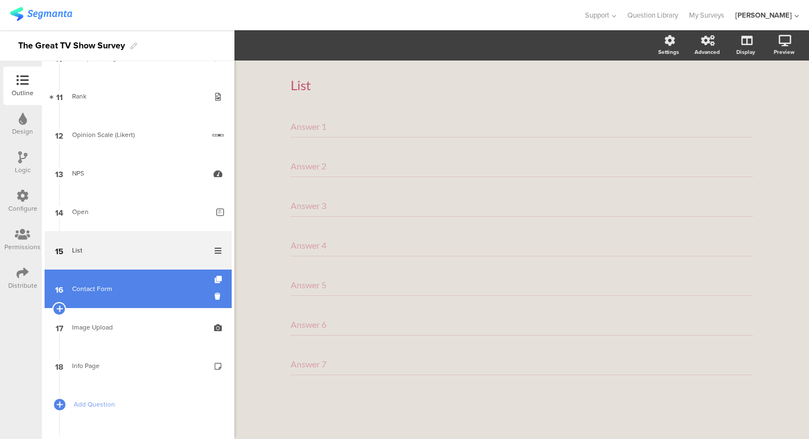
click at [141, 279] on link "16 Contact Form" at bounding box center [138, 289] width 187 height 39
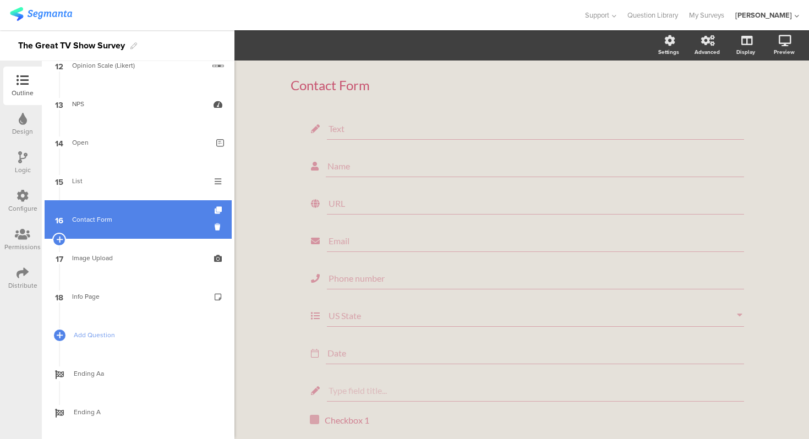
scroll to position [500, 0]
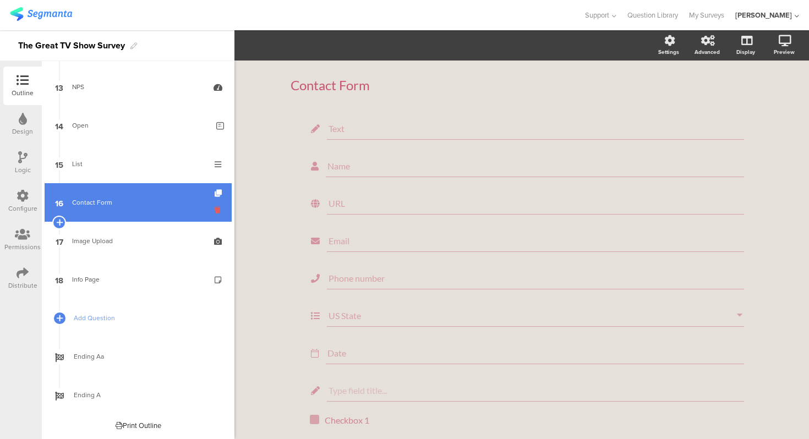
click at [219, 209] on icon at bounding box center [219, 210] width 9 height 10
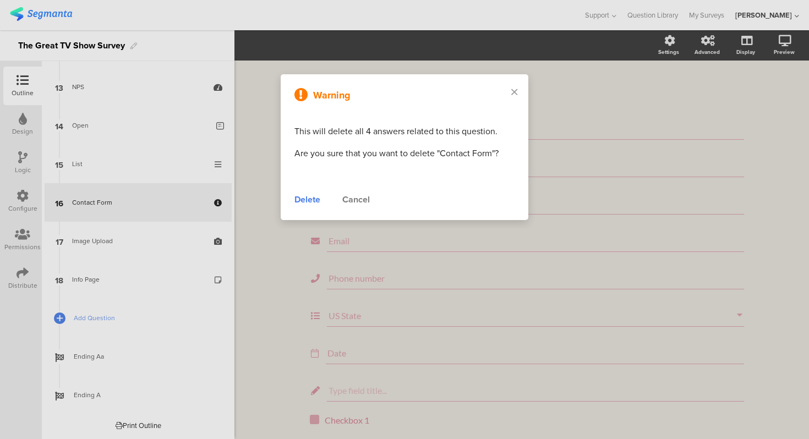
click at [314, 200] on div "Delete" at bounding box center [308, 199] width 26 height 13
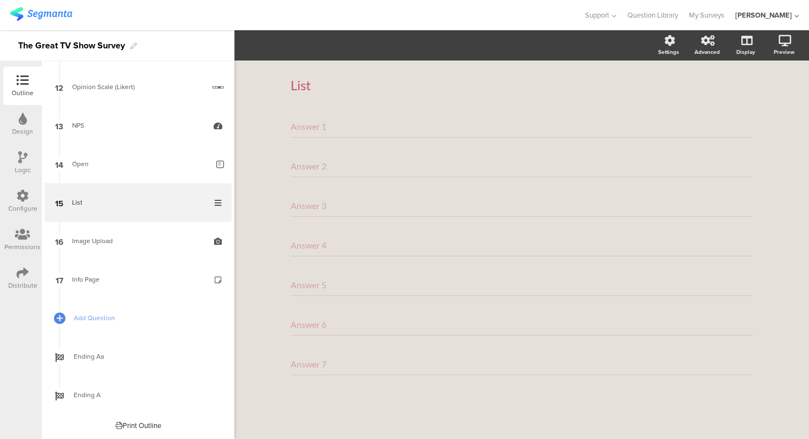
click at [247, 187] on div "List List Answer 1 Answer 2 Answer 3 Answer 4 Answer 5 Answer 6 Answer 7" at bounding box center [522, 250] width 575 height 379
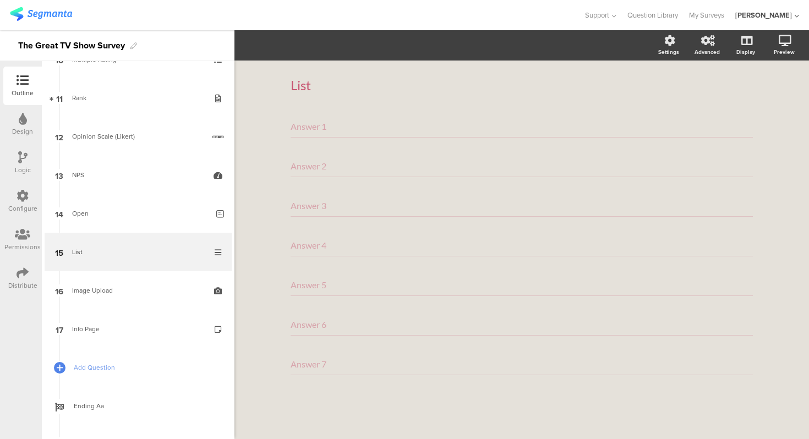
scroll to position [413, 0]
click at [247, 187] on div "List List Answer 1 Answer 2 Answer 3 Answer 4 Answer 5 Answer 6 Answer 7" at bounding box center [522, 250] width 575 height 379
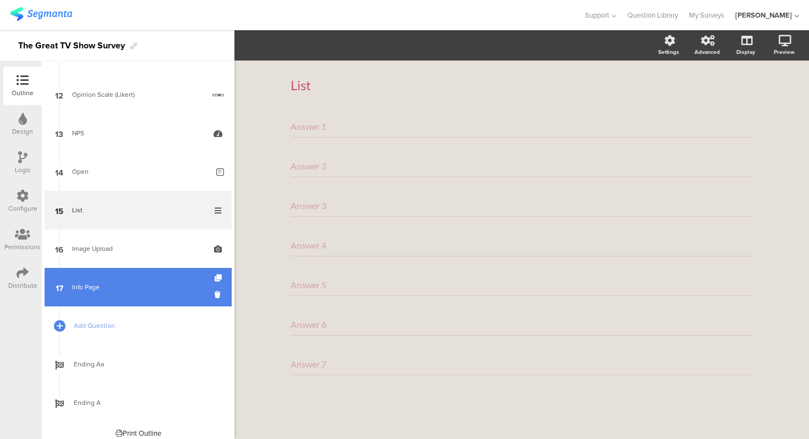
scroll to position [461, 0]
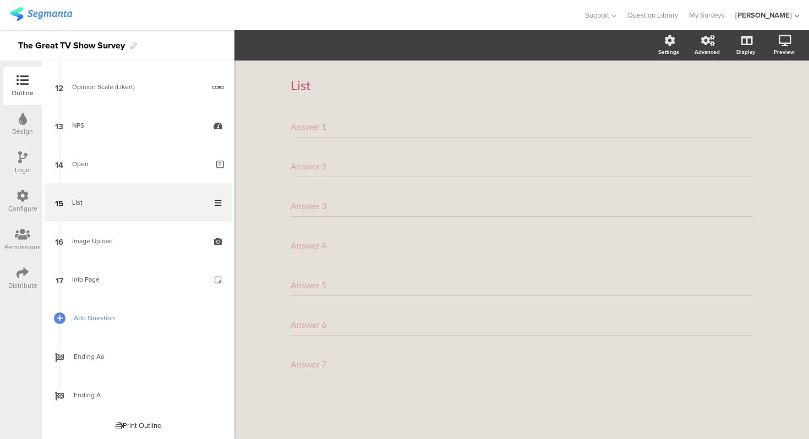
click at [107, 317] on span "Add Question" at bounding box center [144, 318] width 141 height 11
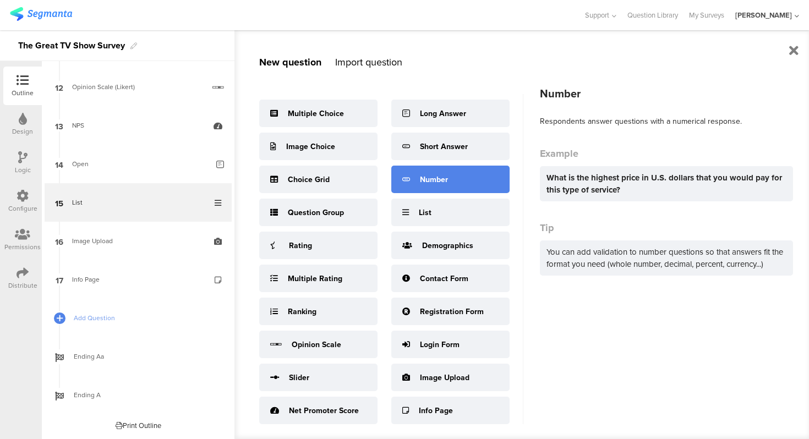
scroll to position [14, 0]
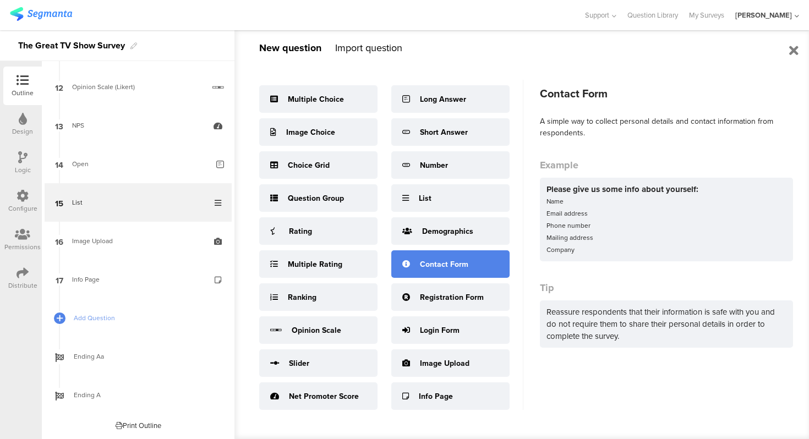
click at [445, 254] on div "Contact Form" at bounding box center [450, 264] width 118 height 28
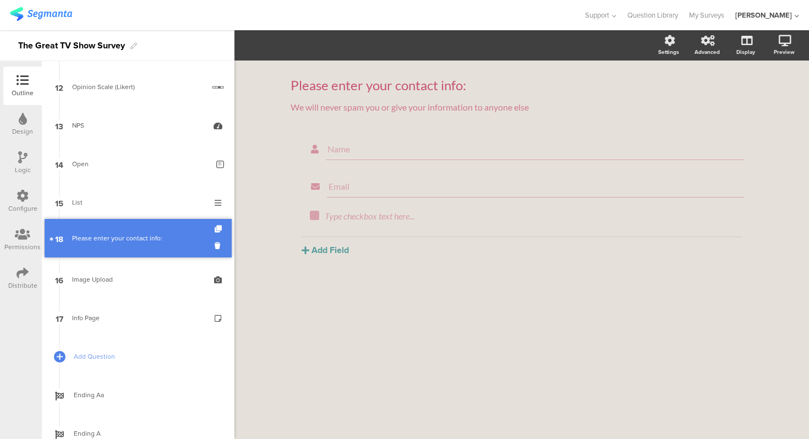
drag, startPoint x: 144, startPoint y: 317, endPoint x: 148, endPoint y: 237, distance: 79.9
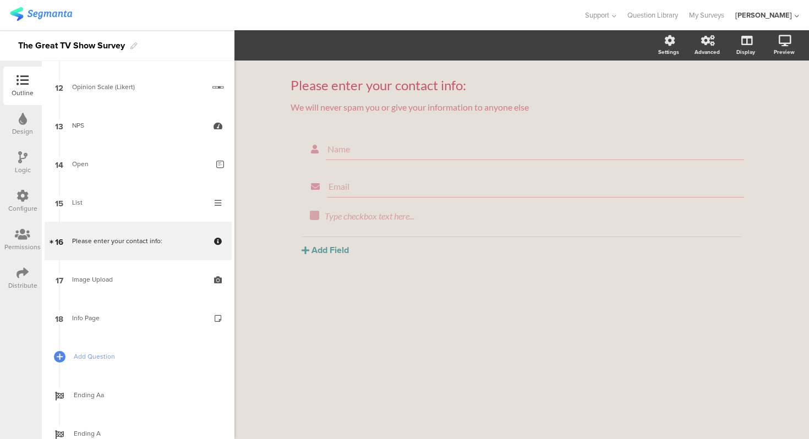
click at [274, 138] on div "Please enter your contact info: Please enter your contact info: We will never s…" at bounding box center [522, 250] width 575 height 379
click at [337, 249] on button "Add Field" at bounding box center [325, 250] width 47 height 13
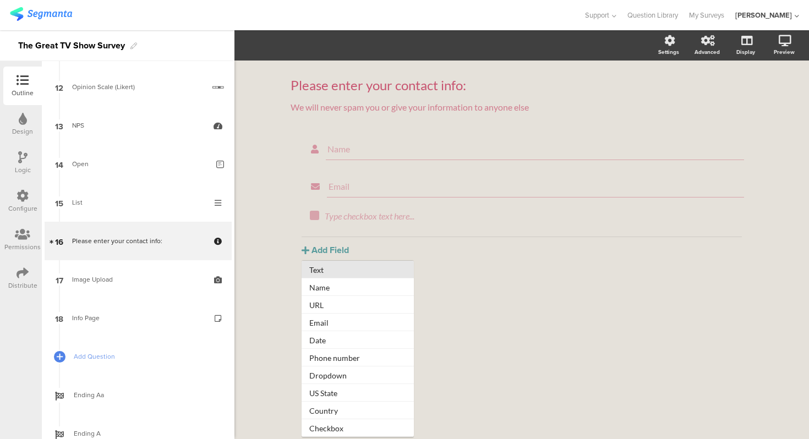
click at [334, 272] on button "Text" at bounding box center [358, 270] width 112 height 18
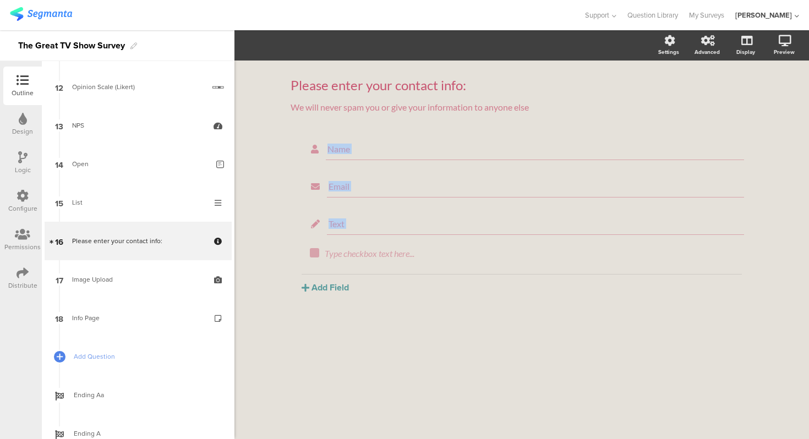
drag, startPoint x: 751, startPoint y: 212, endPoint x: 749, endPoint y: 143, distance: 69.4
click at [749, 143] on div "Name Email Text Type checkbox text here... [GEOGRAPHIC_DATA] Text Name URL Emai…" at bounding box center [522, 215] width 462 height 158
click at [806, 208] on div "Please enter your contact info: Please enter your contact info: We will never s…" at bounding box center [522, 250] width 575 height 379
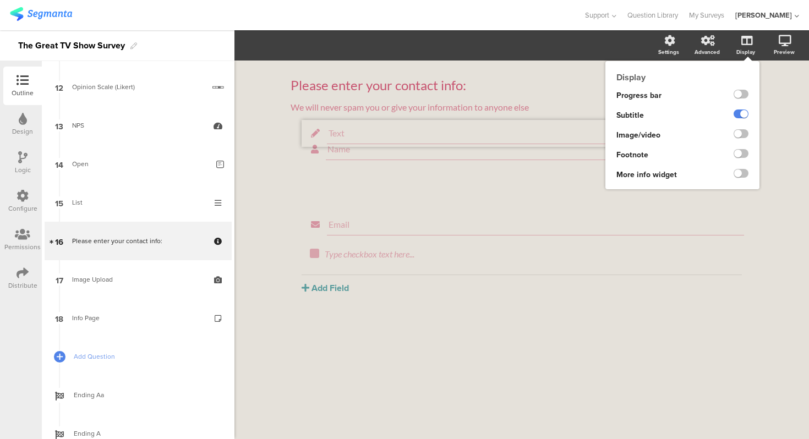
drag, startPoint x: 747, startPoint y: 211, endPoint x: 750, endPoint y: 121, distance: 89.8
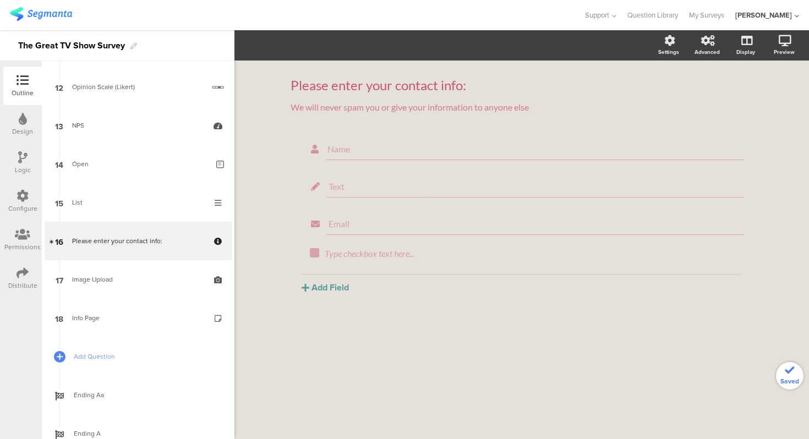
click at [794, 115] on div "Please enter your contact info: Please enter your contact info: We will never s…" at bounding box center [522, 250] width 575 height 379
drag, startPoint x: 745, startPoint y: 172, endPoint x: 743, endPoint y: 133, distance: 38.6
click at [342, 292] on button "Add Field" at bounding box center [325, 287] width 47 height 13
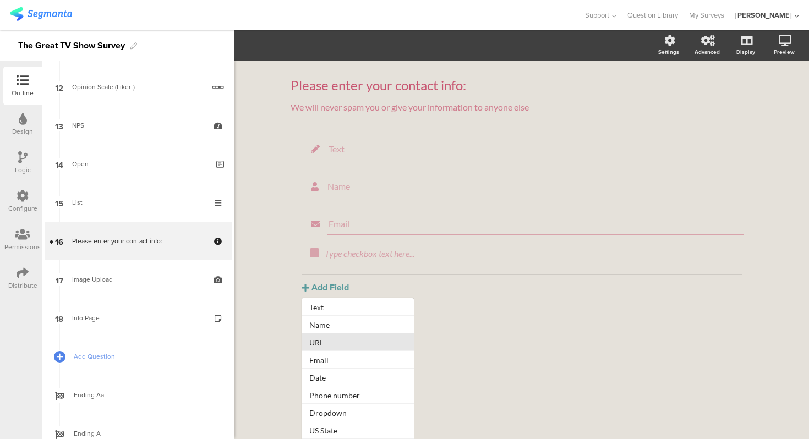
scroll to position [36, 0]
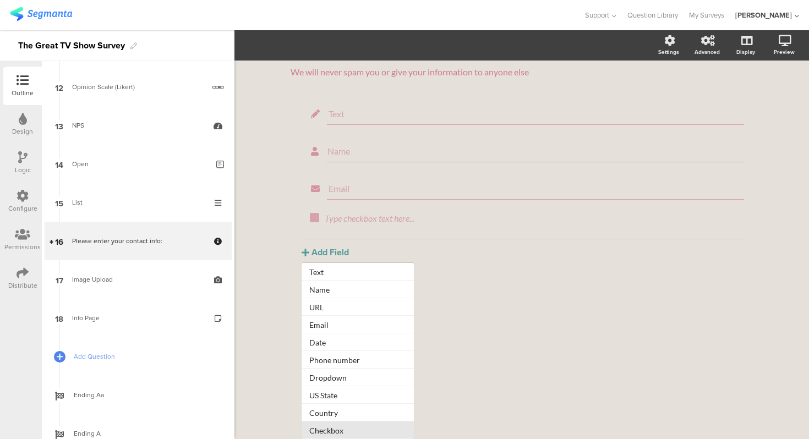
click at [346, 432] on button "Checkbox" at bounding box center [358, 431] width 112 height 18
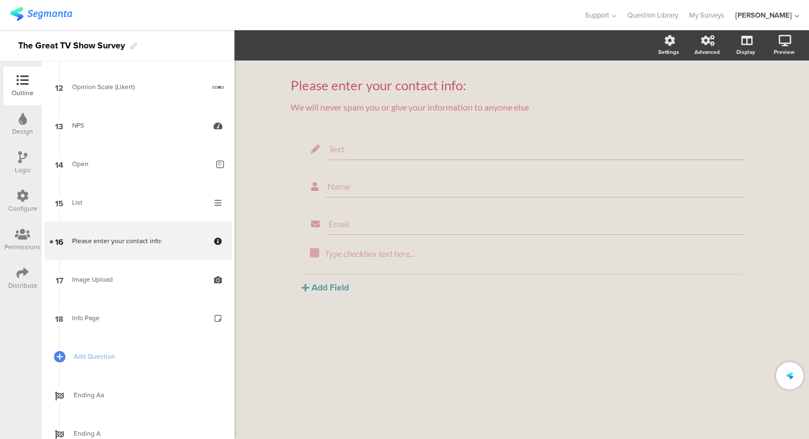
scroll to position [0, 0]
click at [729, 271] on div at bounding box center [725, 271] width 14 height 14
click at [726, 275] on icon at bounding box center [726, 271] width 6 height 7
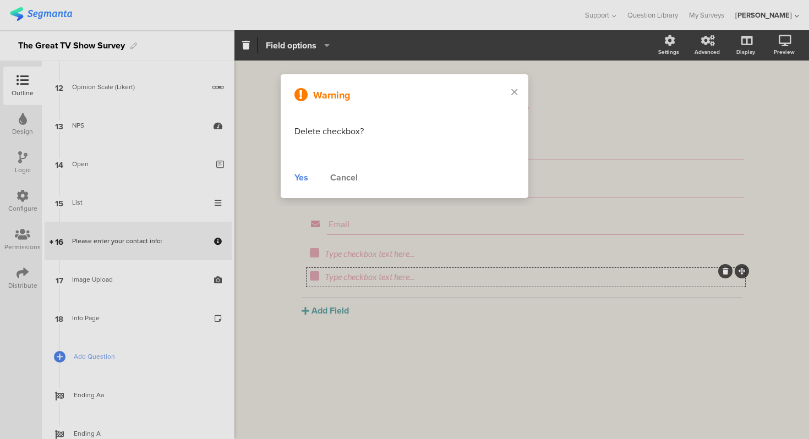
click at [298, 175] on div "Yes" at bounding box center [302, 177] width 14 height 13
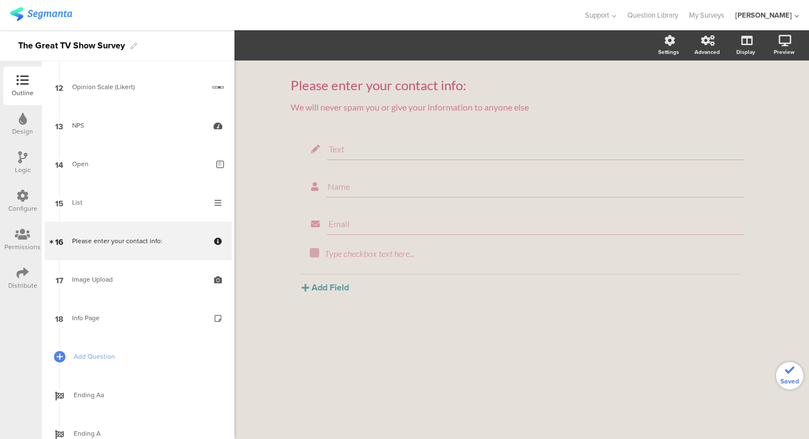
click at [272, 181] on div "Please enter your contact info: Please enter your contact info: We will never s…" at bounding box center [522, 250] width 575 height 379
click at [259, 139] on div "Please enter your contact info: Please enter your contact info: We will never s…" at bounding box center [522, 250] width 575 height 379
